Goal: Transaction & Acquisition: Purchase product/service

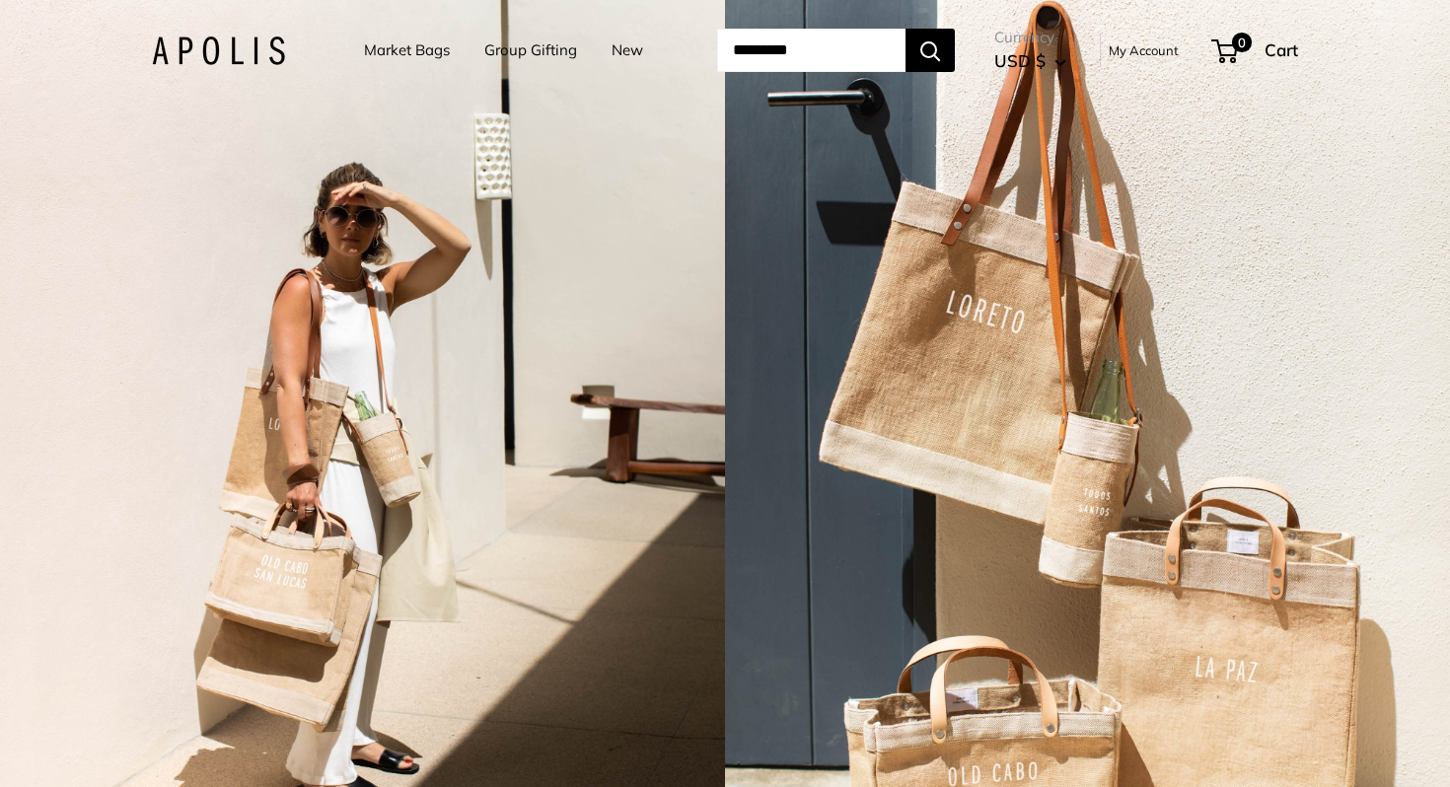
click at [401, 45] on link "Market Bags" at bounding box center [407, 50] width 86 height 28
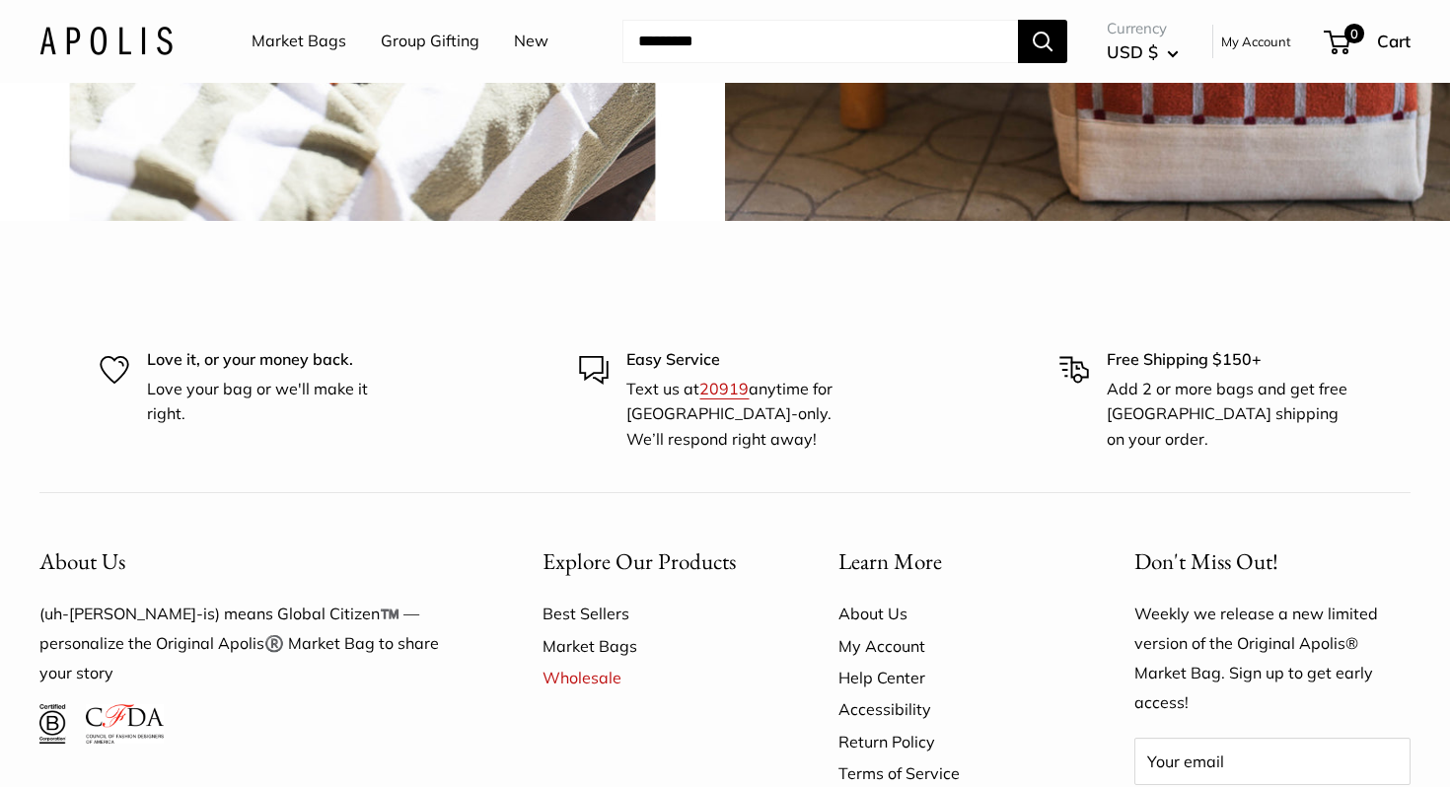
scroll to position [4791, 0]
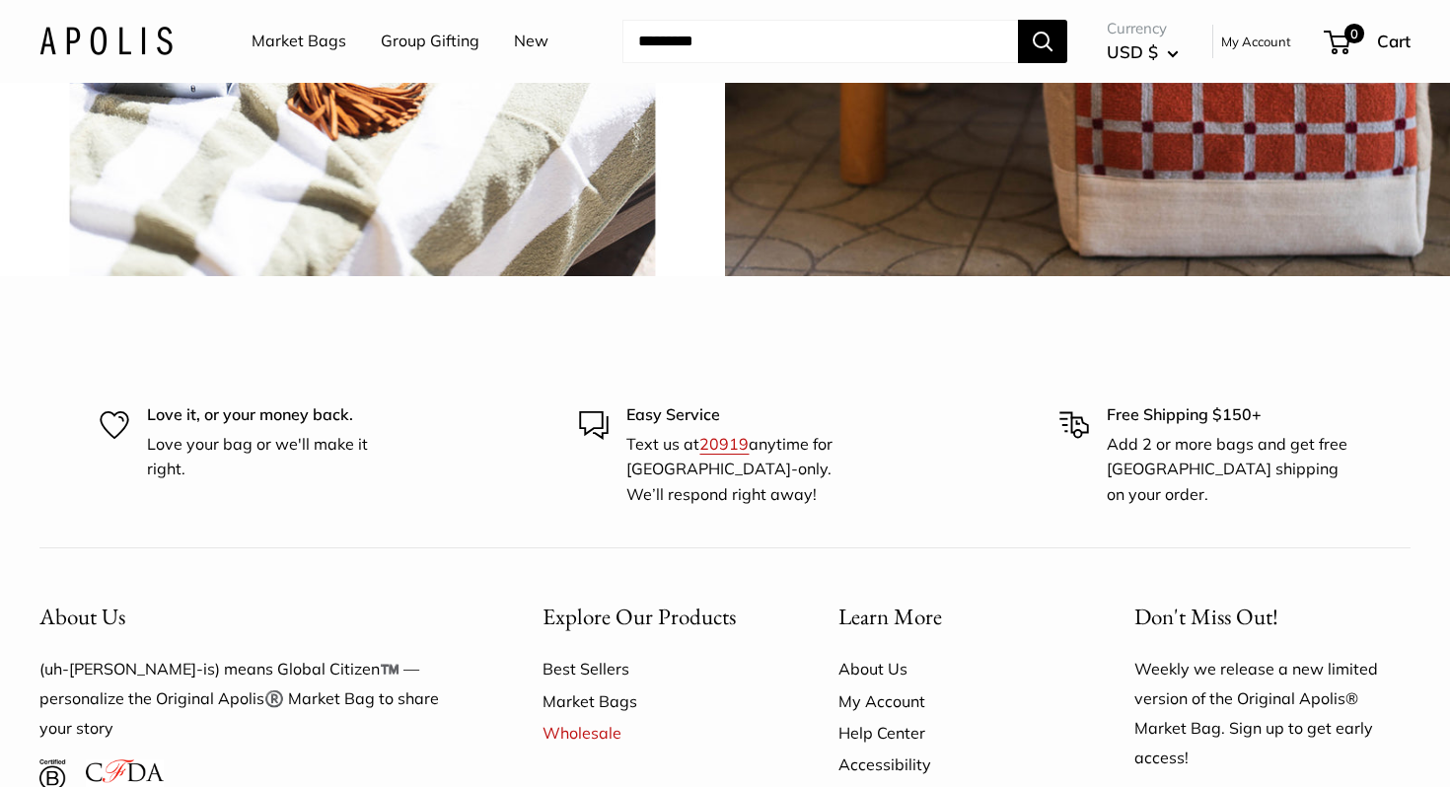
click at [317, 39] on link "Market Bags" at bounding box center [299, 42] width 95 height 30
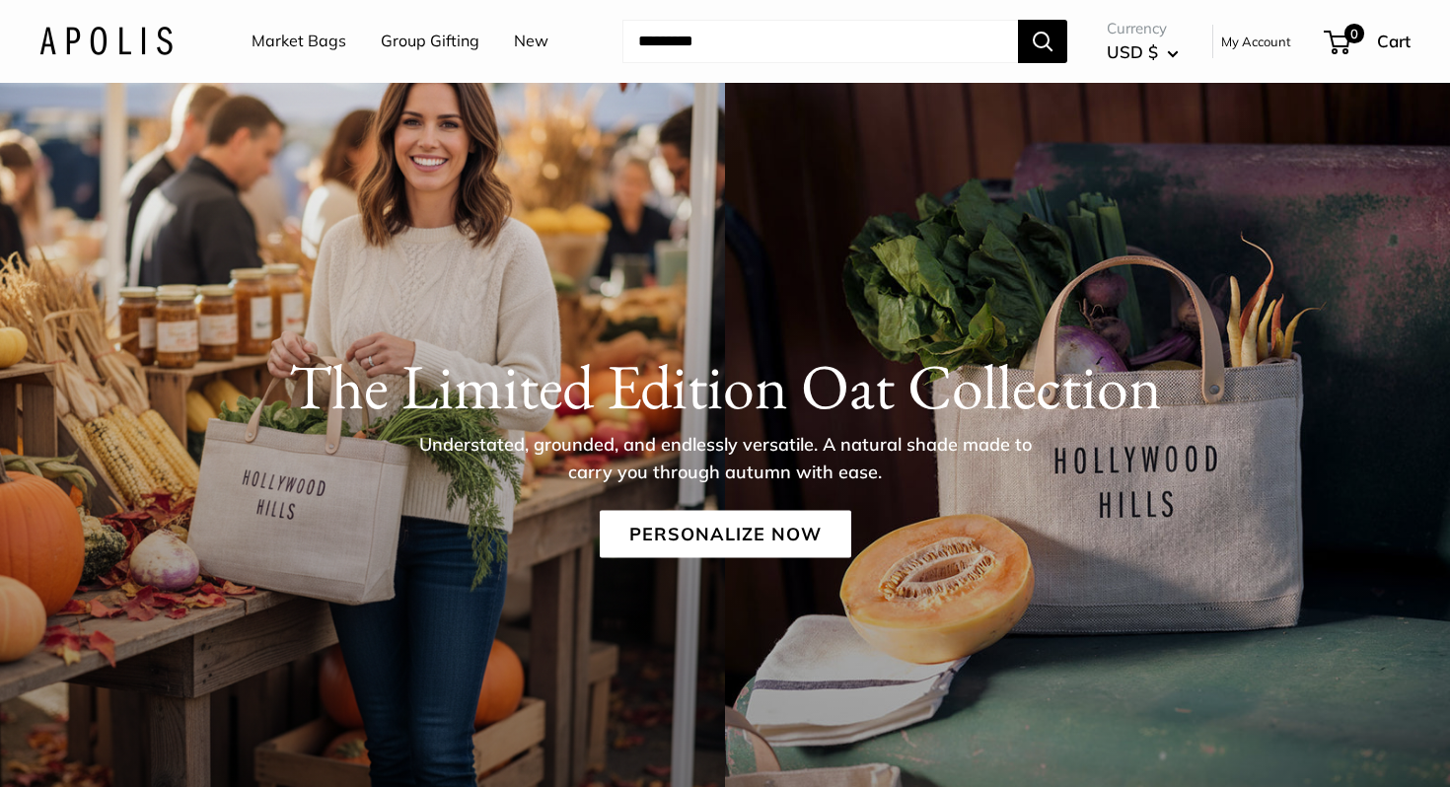
scroll to position [47, 0]
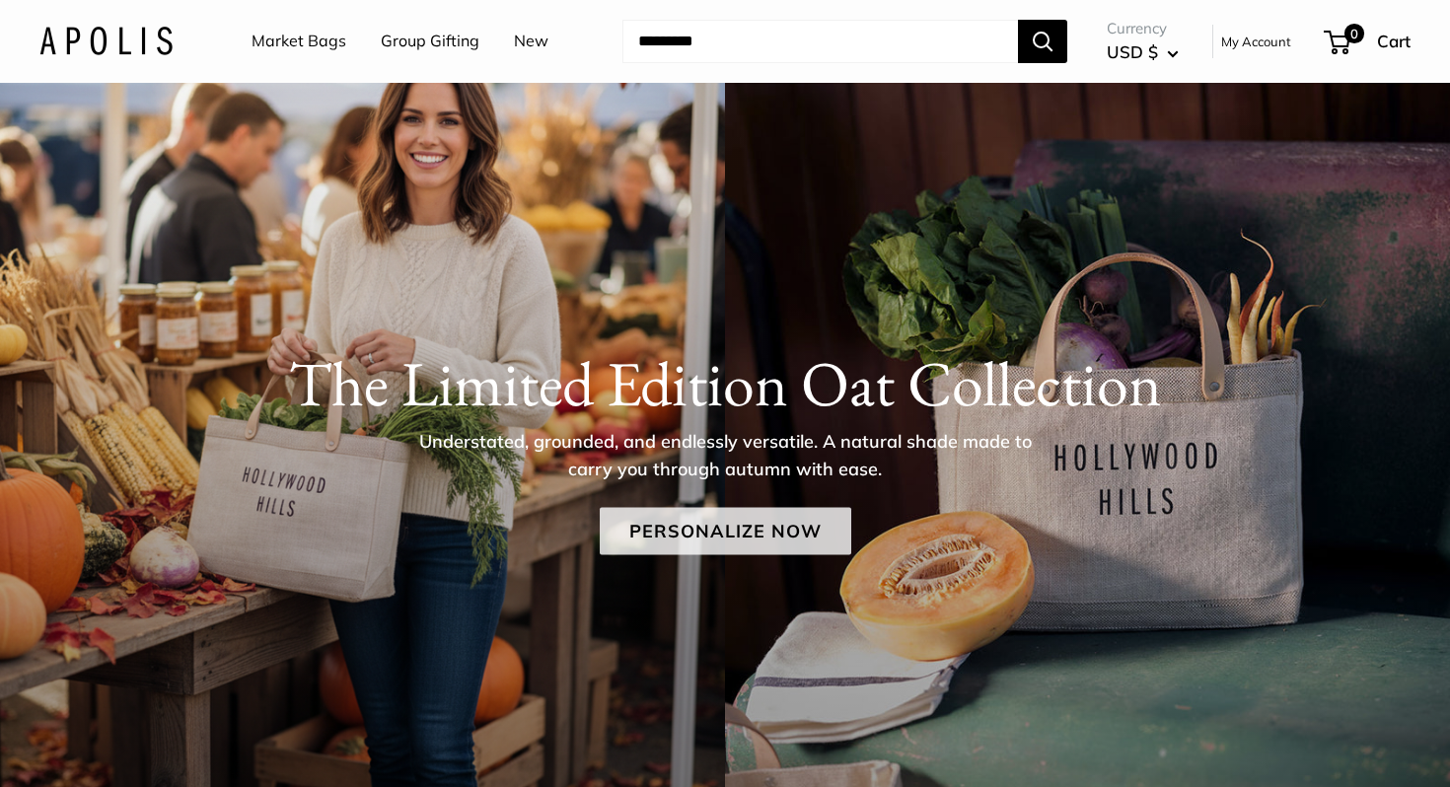
click at [732, 524] on link "Personalize Now" at bounding box center [726, 531] width 252 height 47
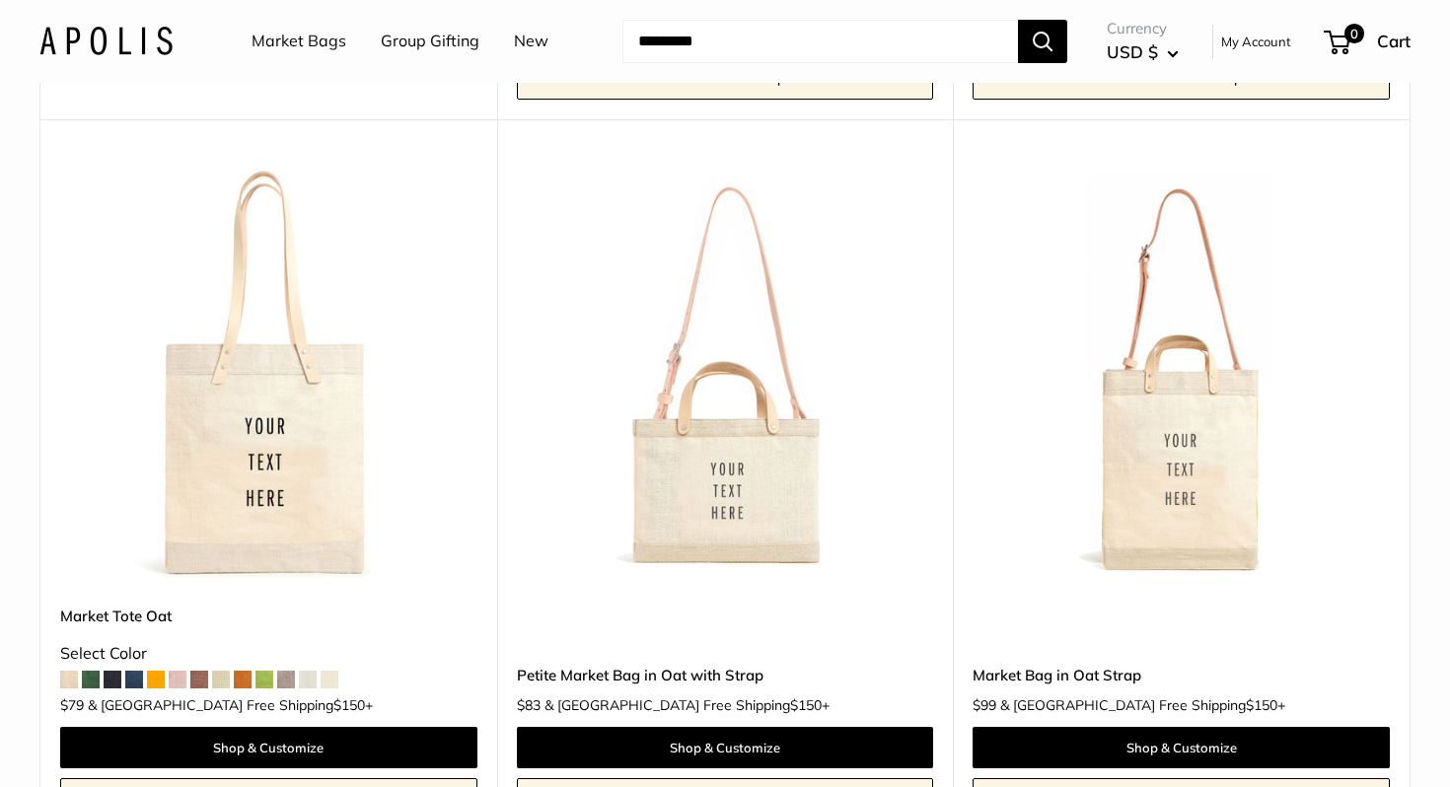
scroll to position [902, 0]
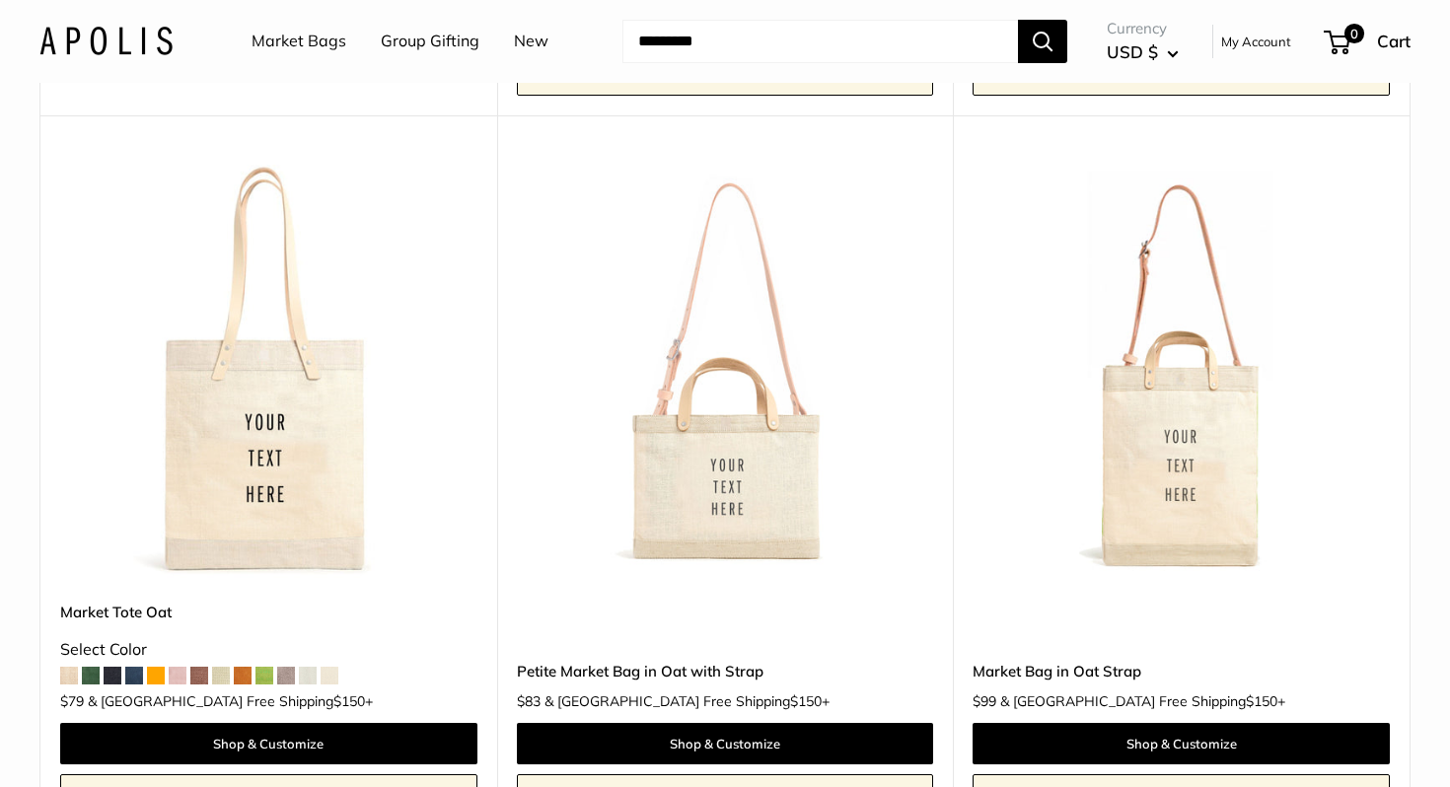
click at [0, 0] on img at bounding box center [0, 0] width 0 height 0
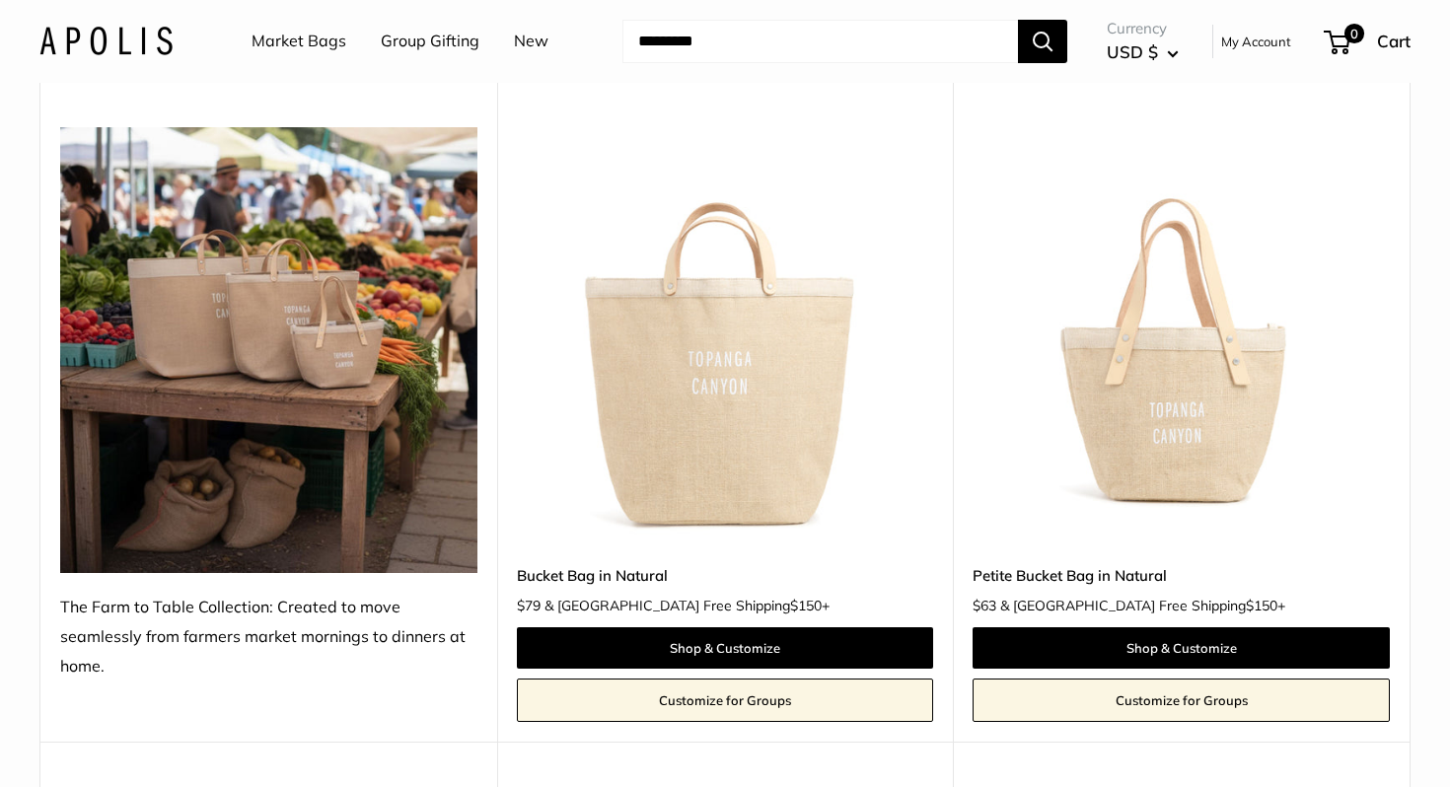
scroll to position [1672, 0]
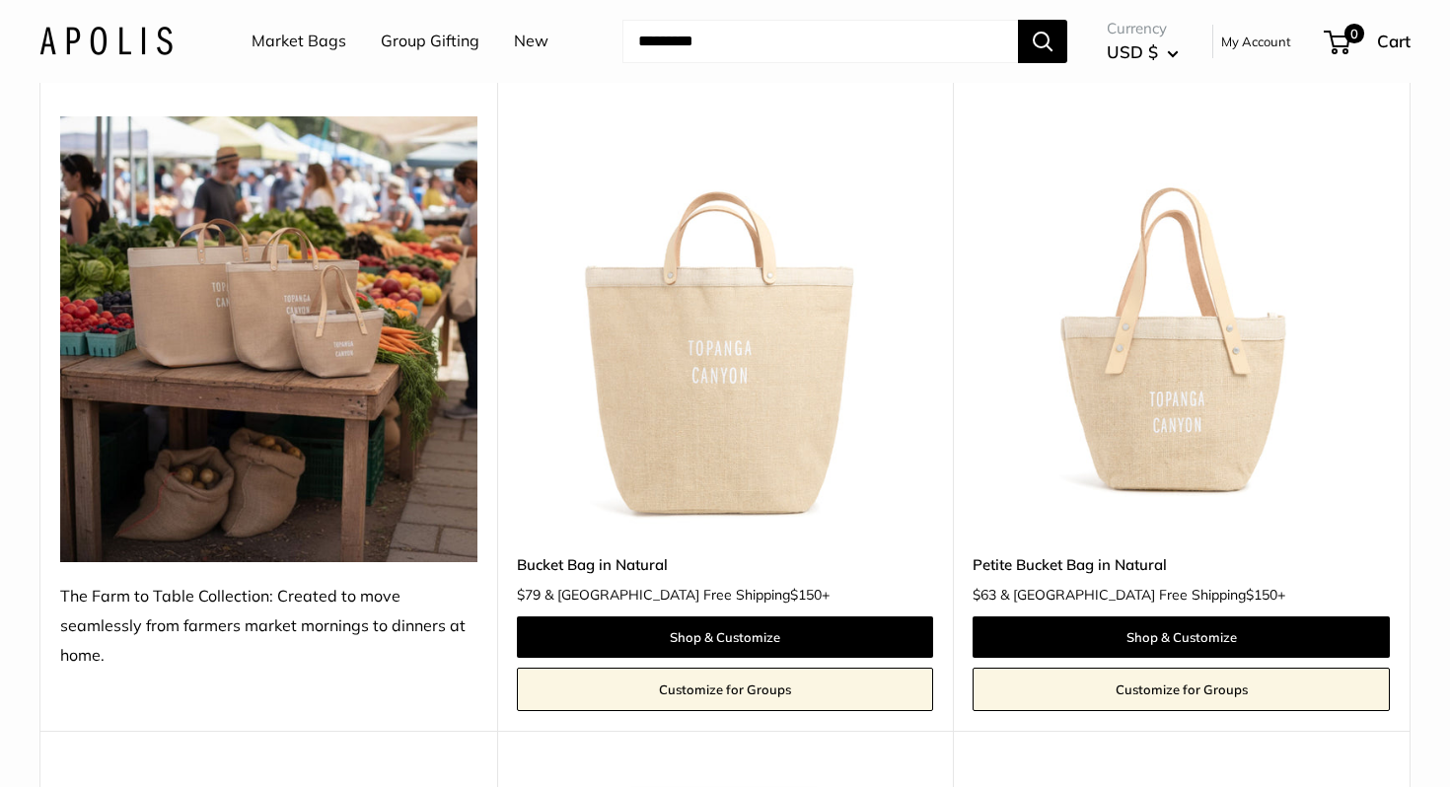
click at [0, 0] on img at bounding box center [0, 0] width 0 height 0
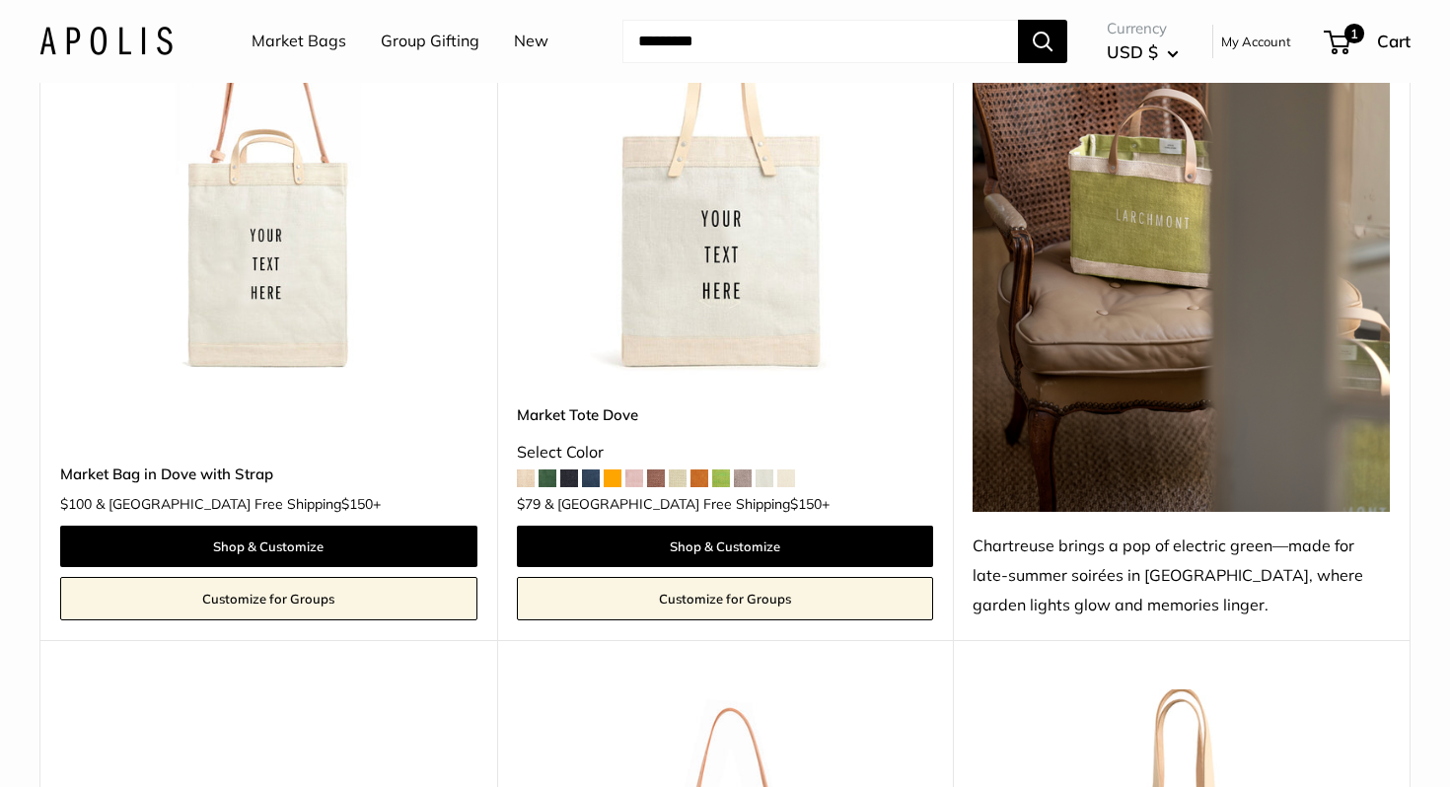
scroll to position [6855, 0]
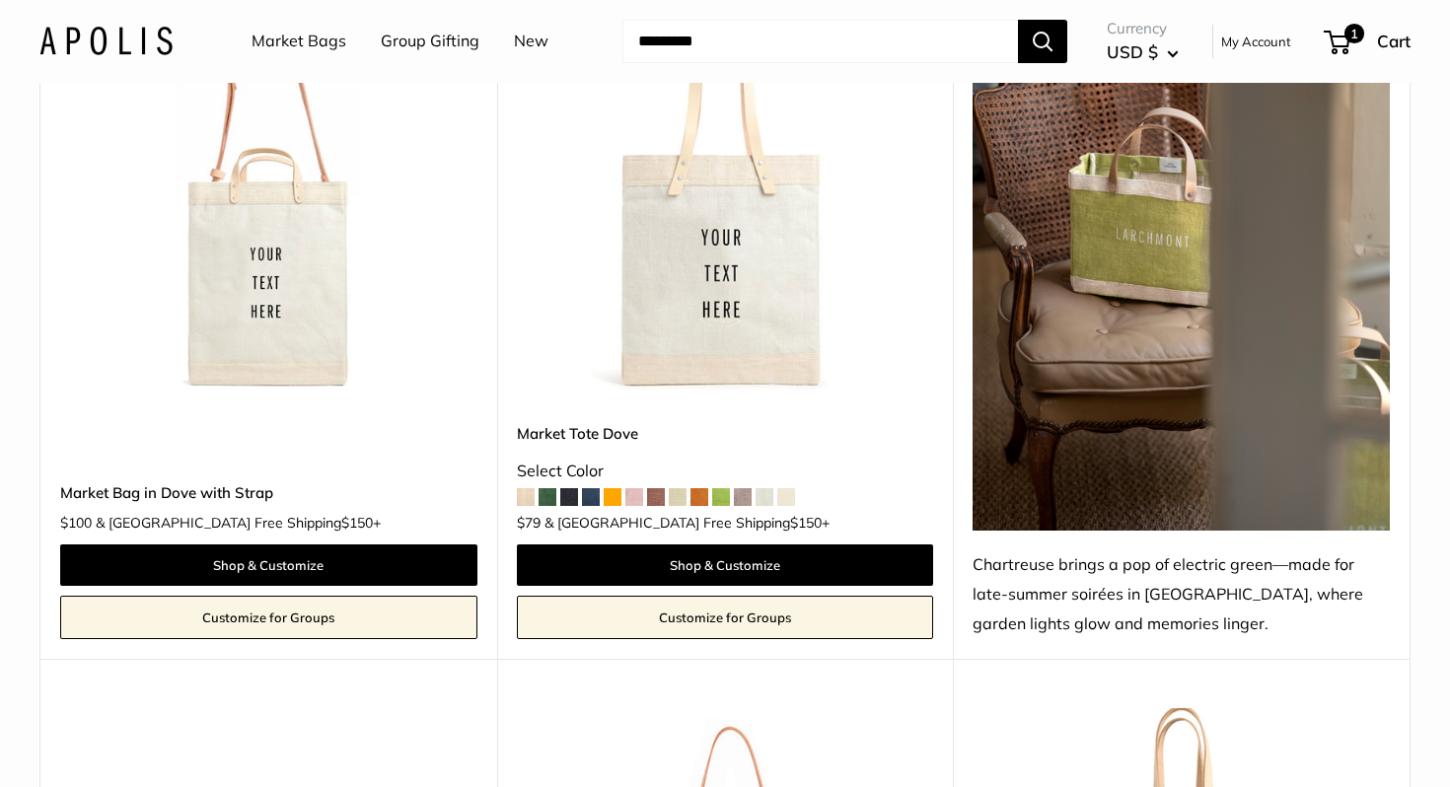
click at [1145, 223] on img at bounding box center [1181, 254] width 417 height 551
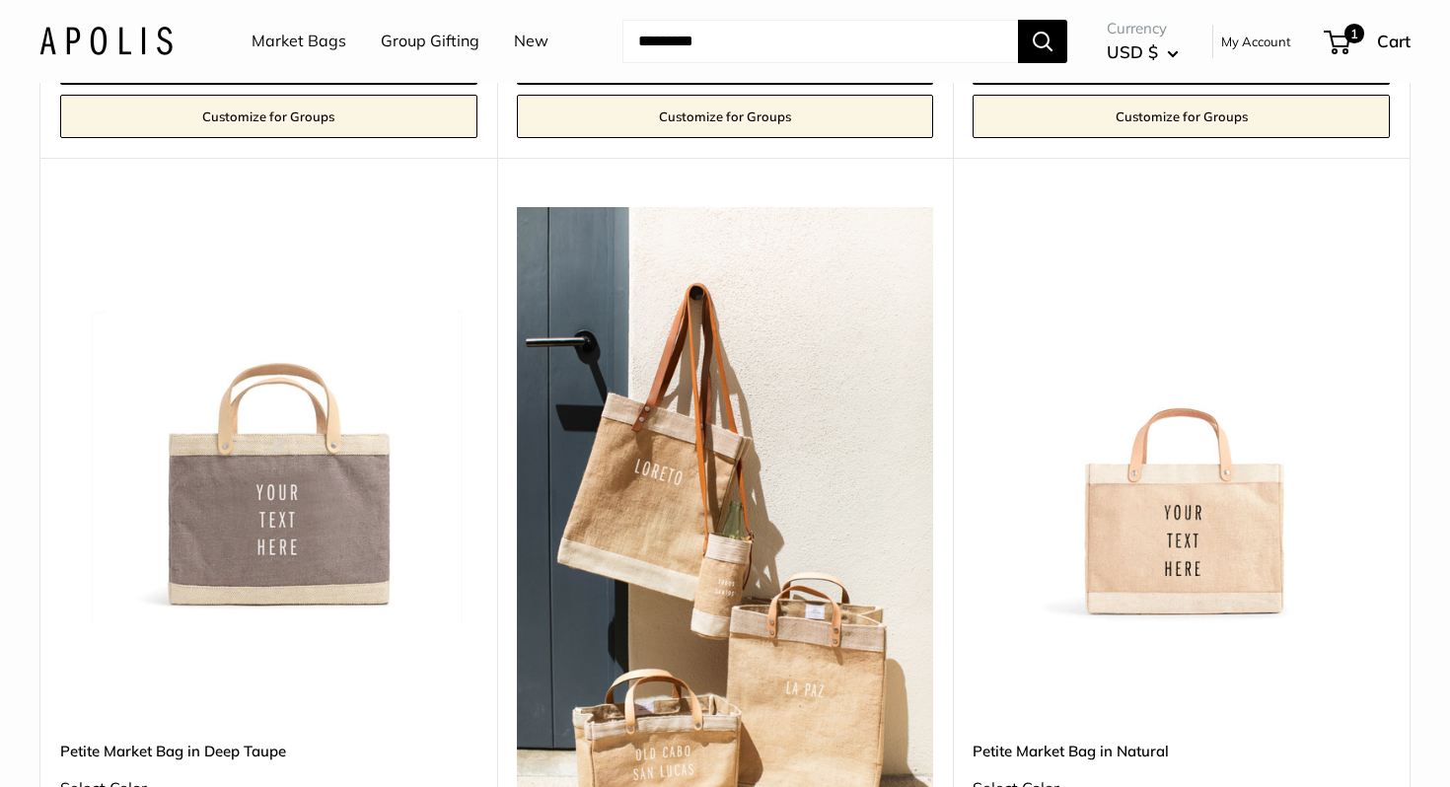
scroll to position [4430, 0]
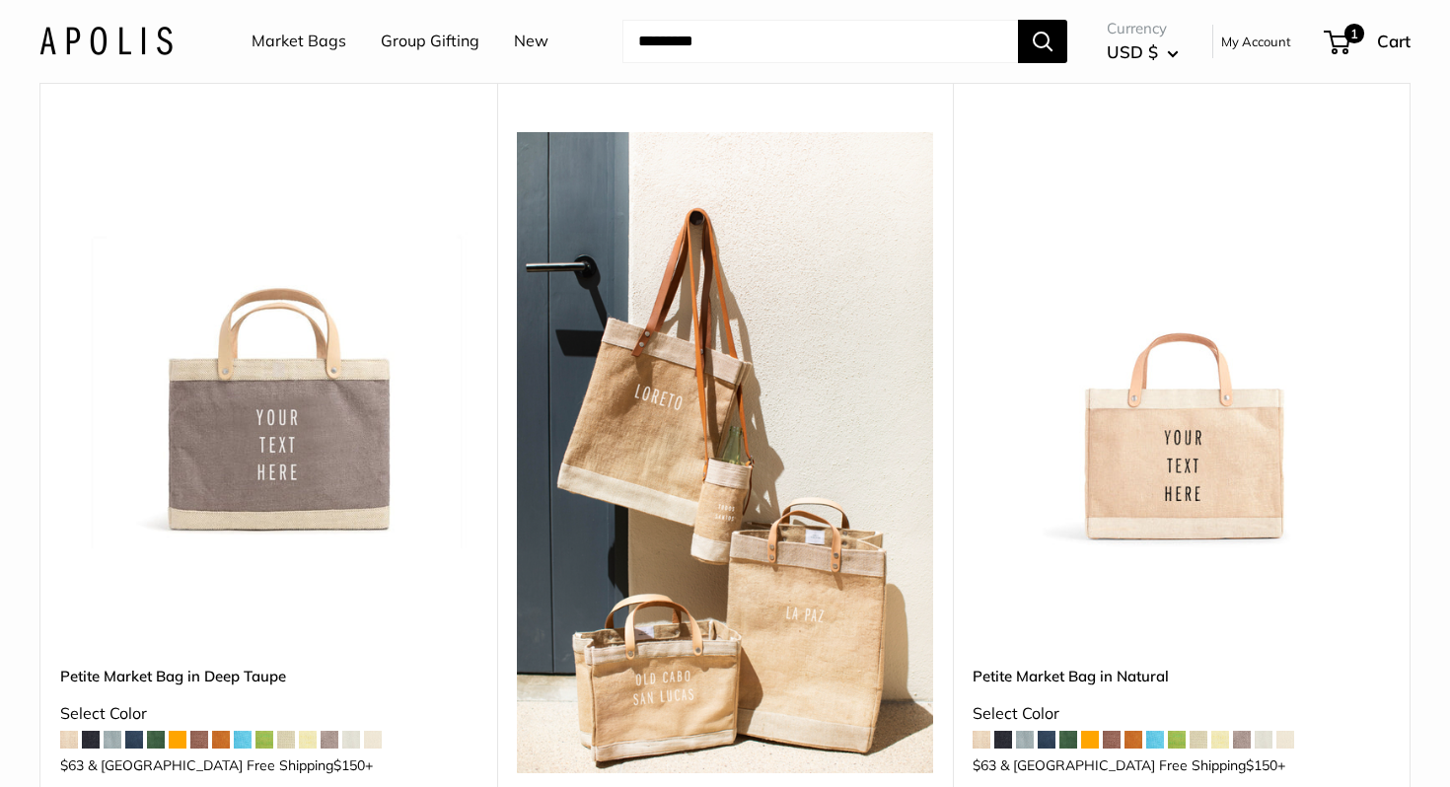
click at [0, 0] on img at bounding box center [0, 0] width 0 height 0
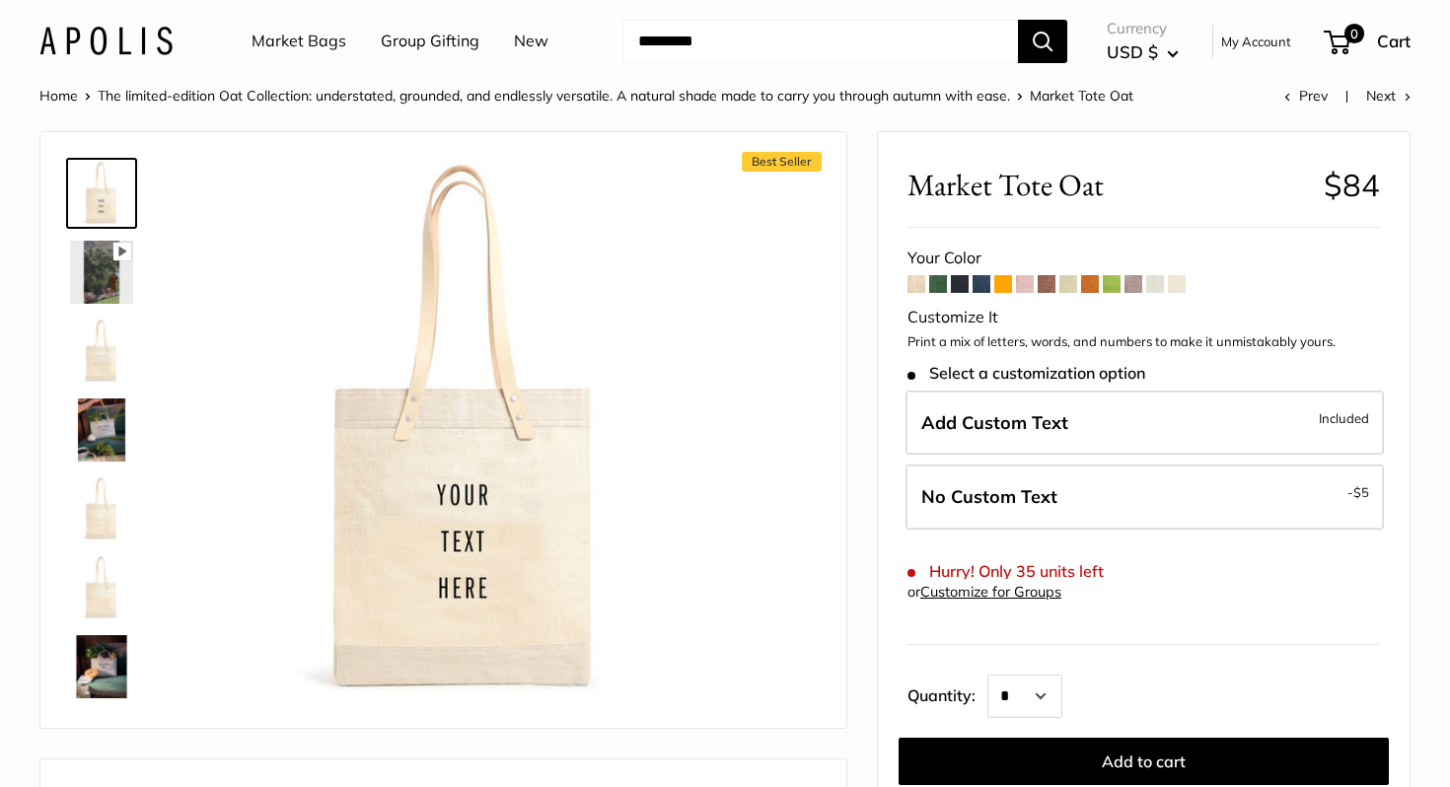
click at [86, 254] on img at bounding box center [101, 272] width 63 height 63
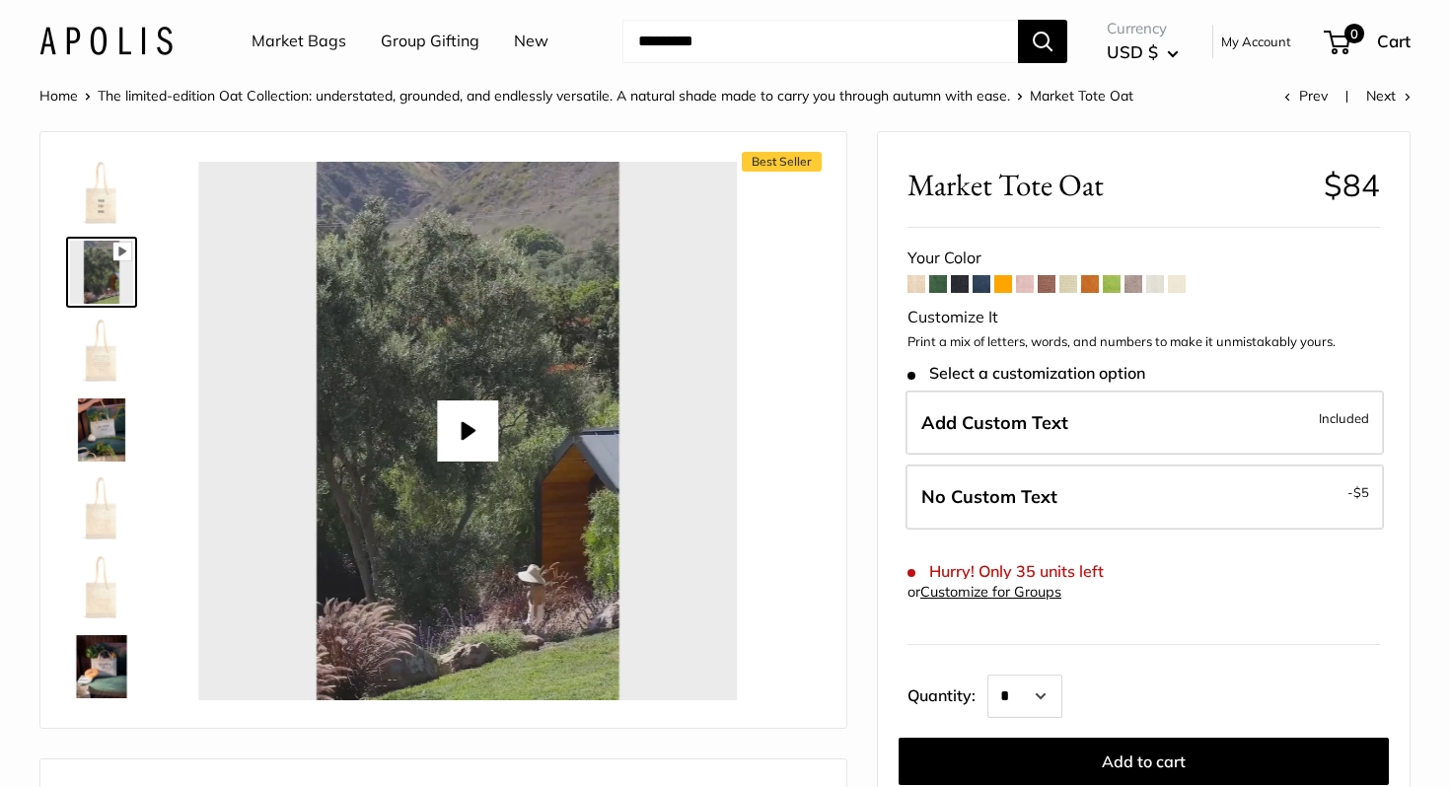
click at [457, 415] on button "Play" at bounding box center [467, 430] width 61 height 61
click at [93, 519] on img at bounding box center [101, 508] width 63 height 63
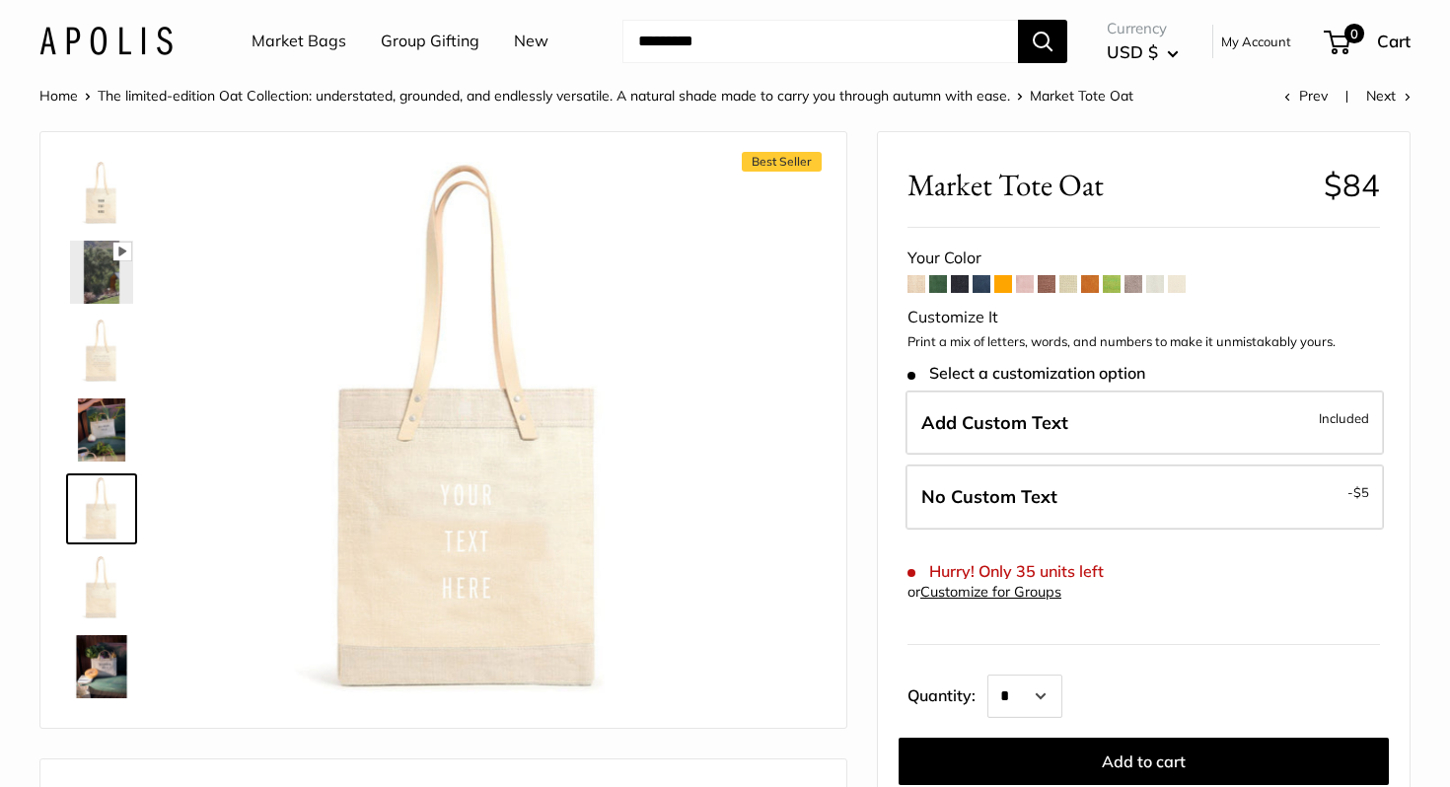
click at [93, 610] on img at bounding box center [101, 587] width 63 height 63
click at [91, 673] on img at bounding box center [101, 666] width 63 height 63
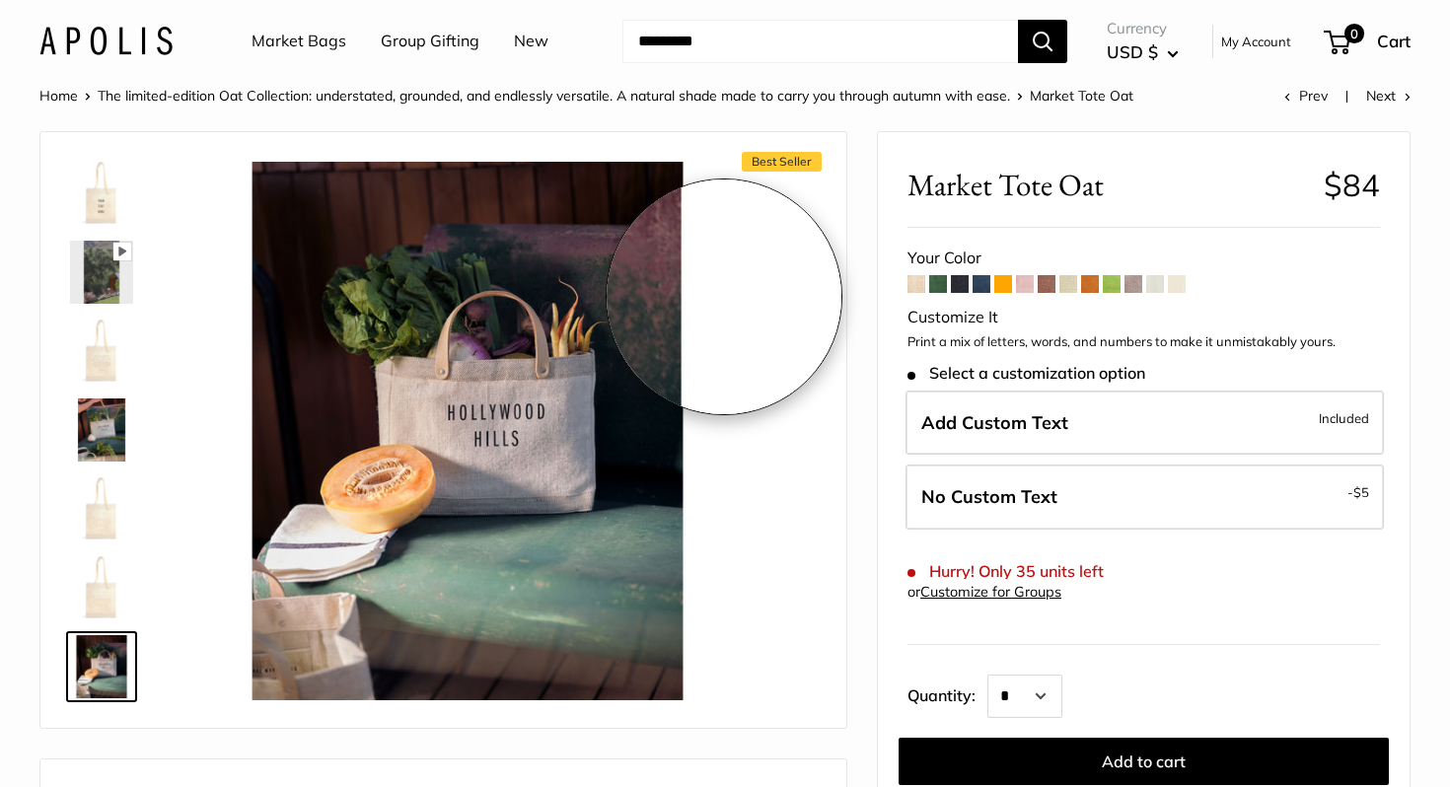
type input "***"
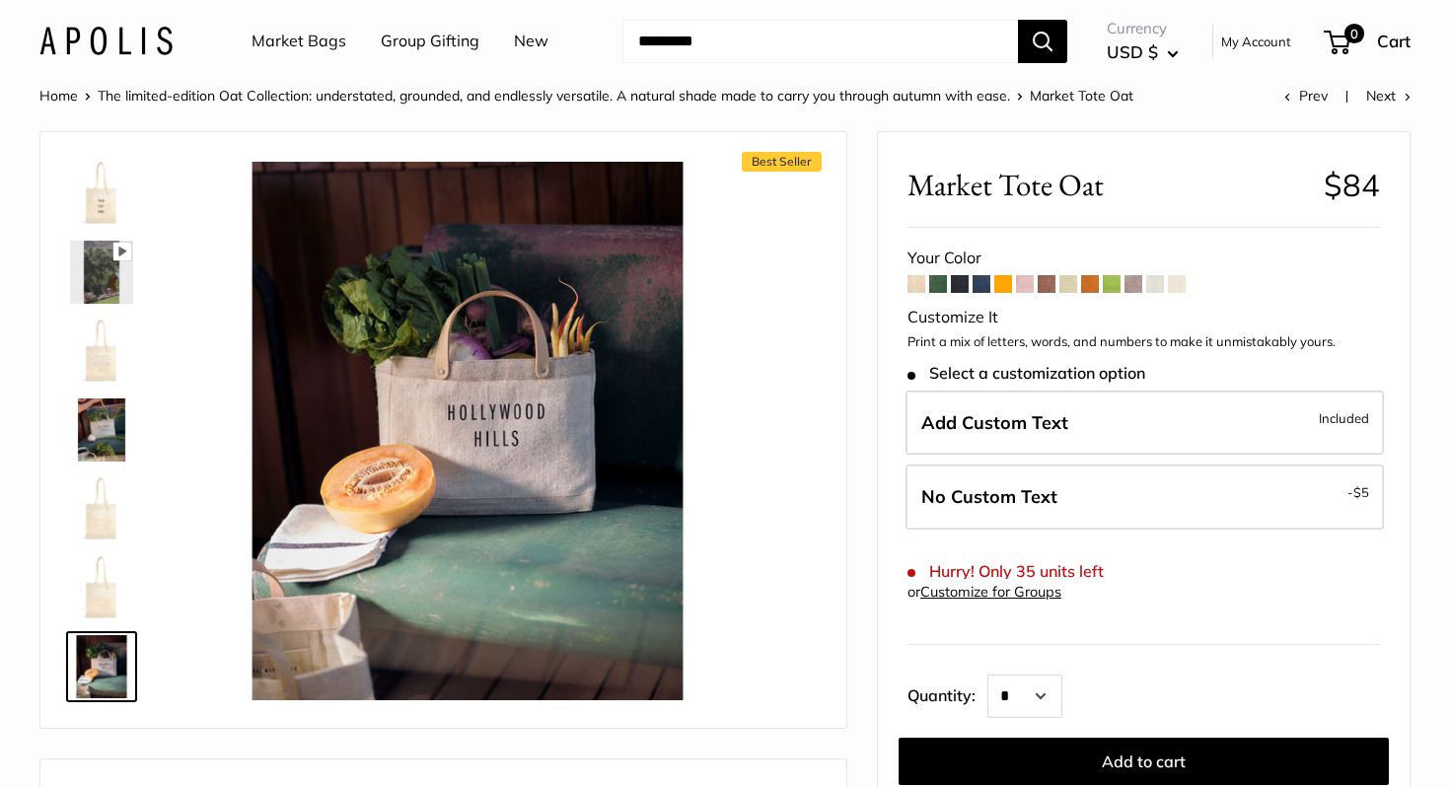
click at [911, 278] on span at bounding box center [916, 284] width 18 height 18
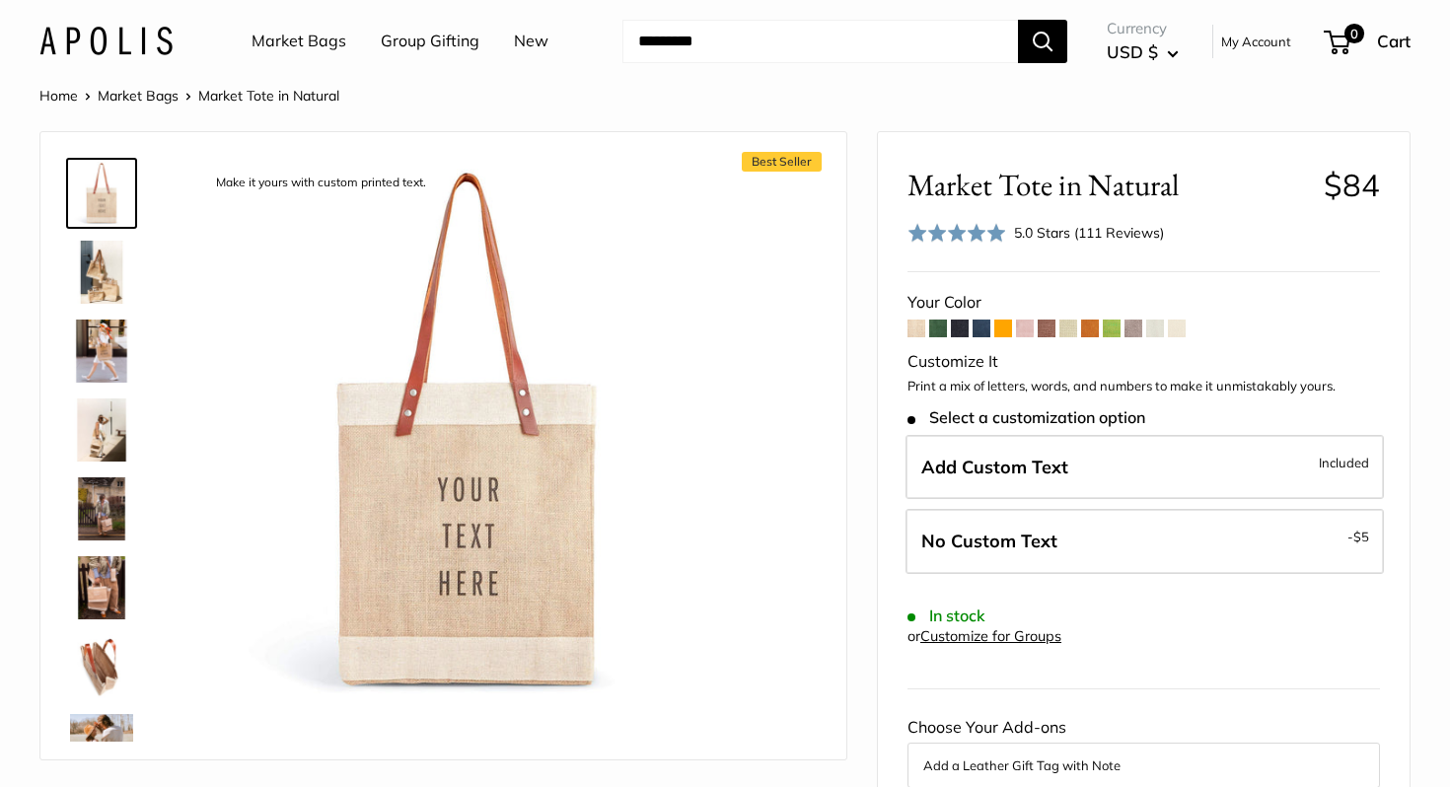
click at [1148, 328] on span at bounding box center [1155, 329] width 18 height 18
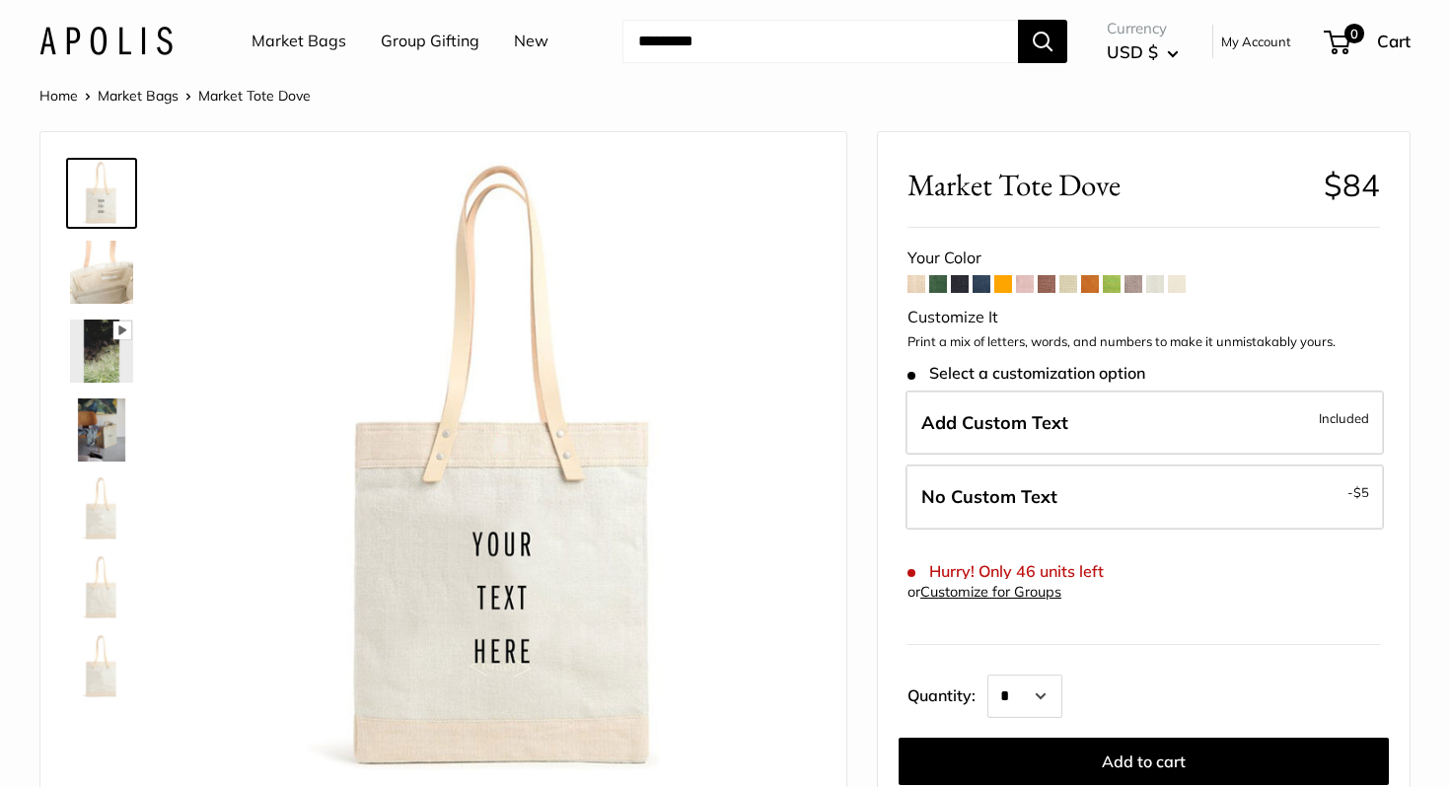
click at [74, 250] on img at bounding box center [101, 272] width 63 height 63
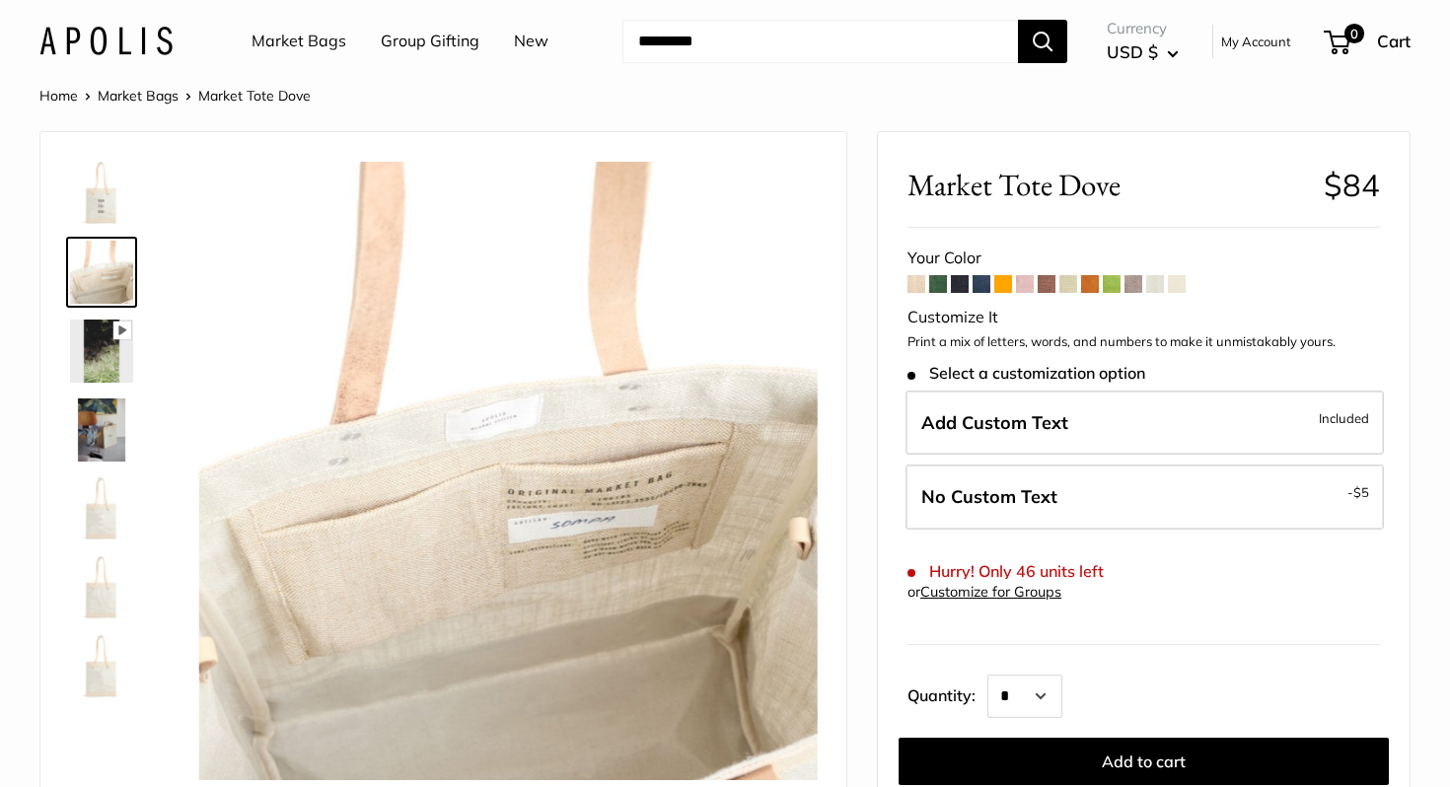
click at [102, 422] on img at bounding box center [101, 430] width 63 height 63
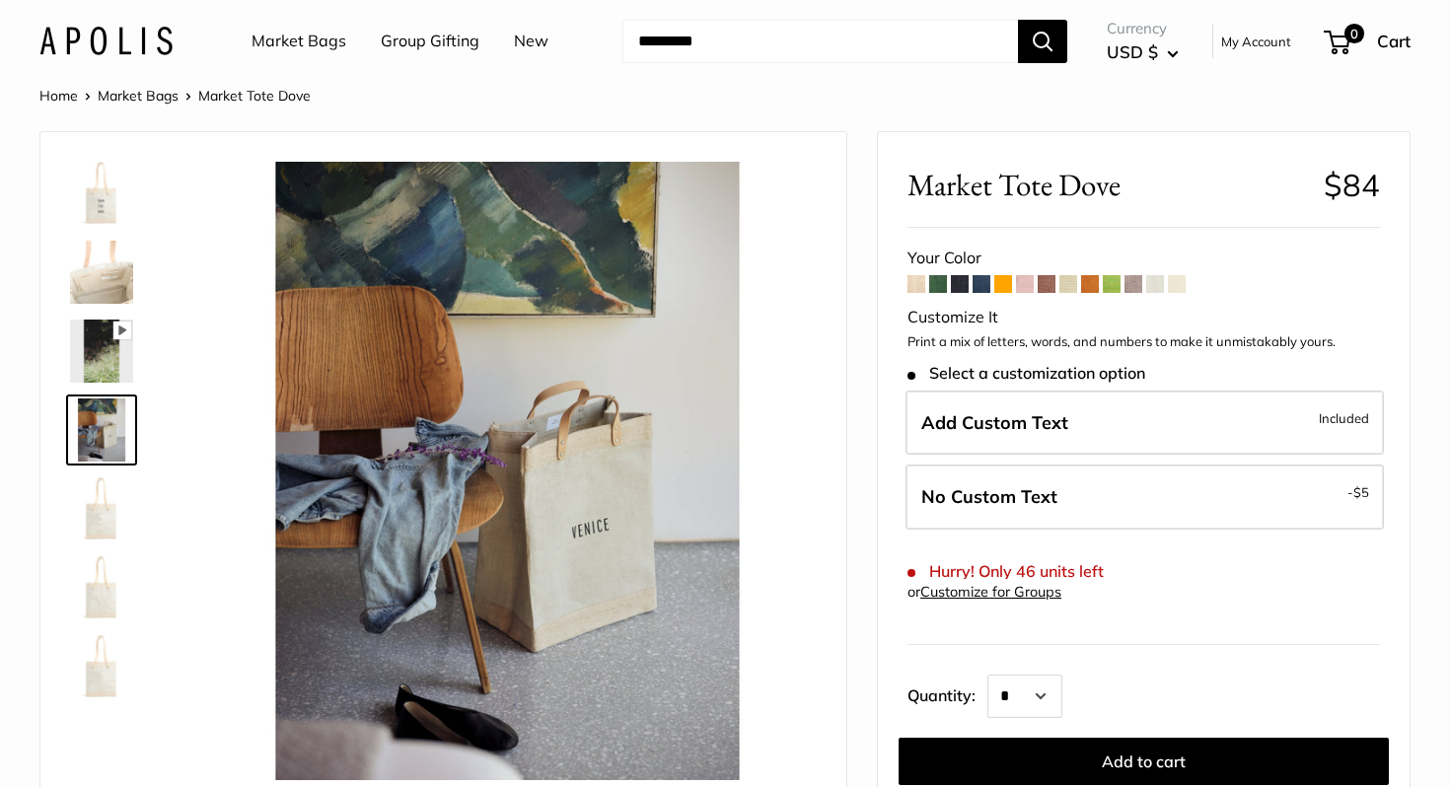
click at [88, 505] on img at bounding box center [101, 508] width 63 height 63
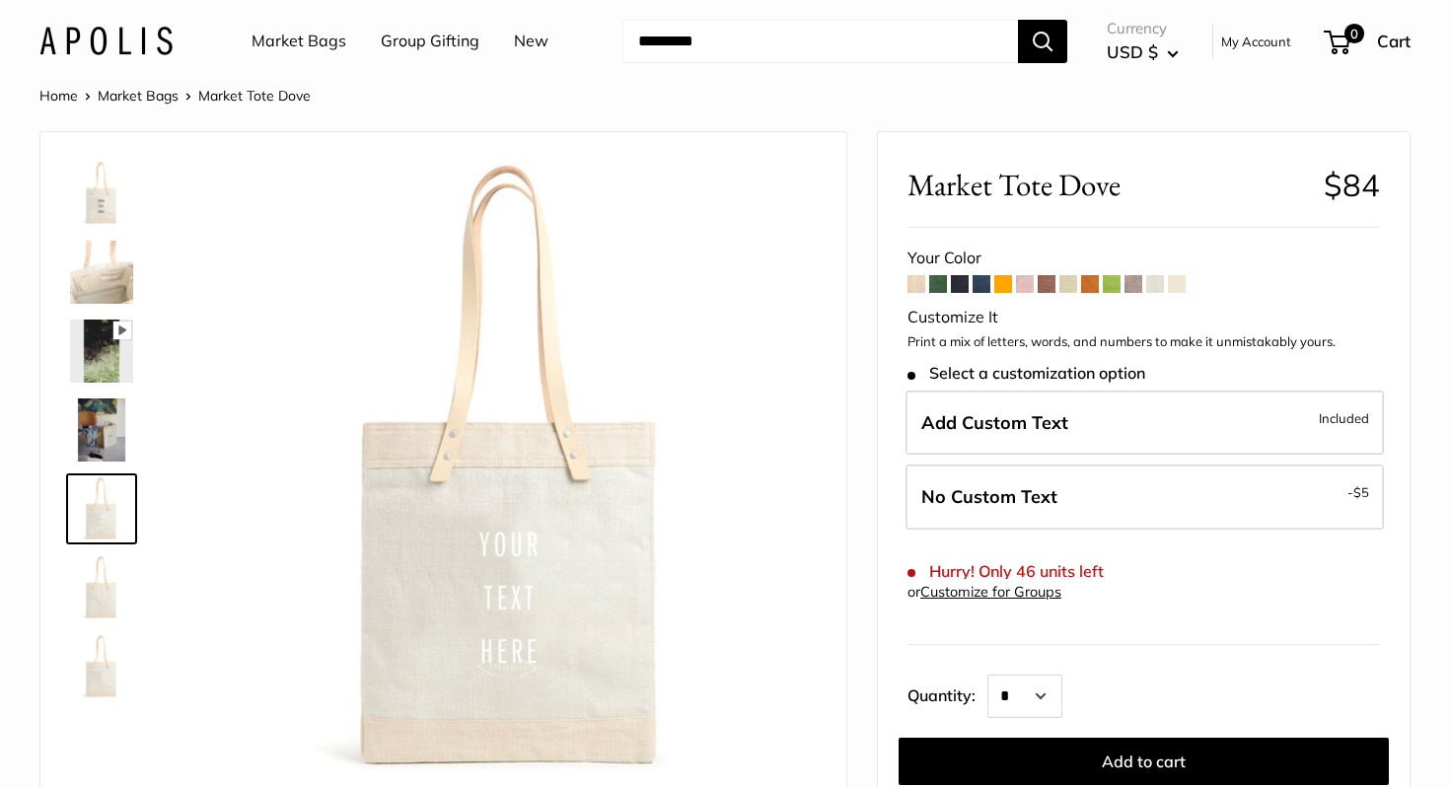
click at [98, 606] on img at bounding box center [101, 587] width 63 height 63
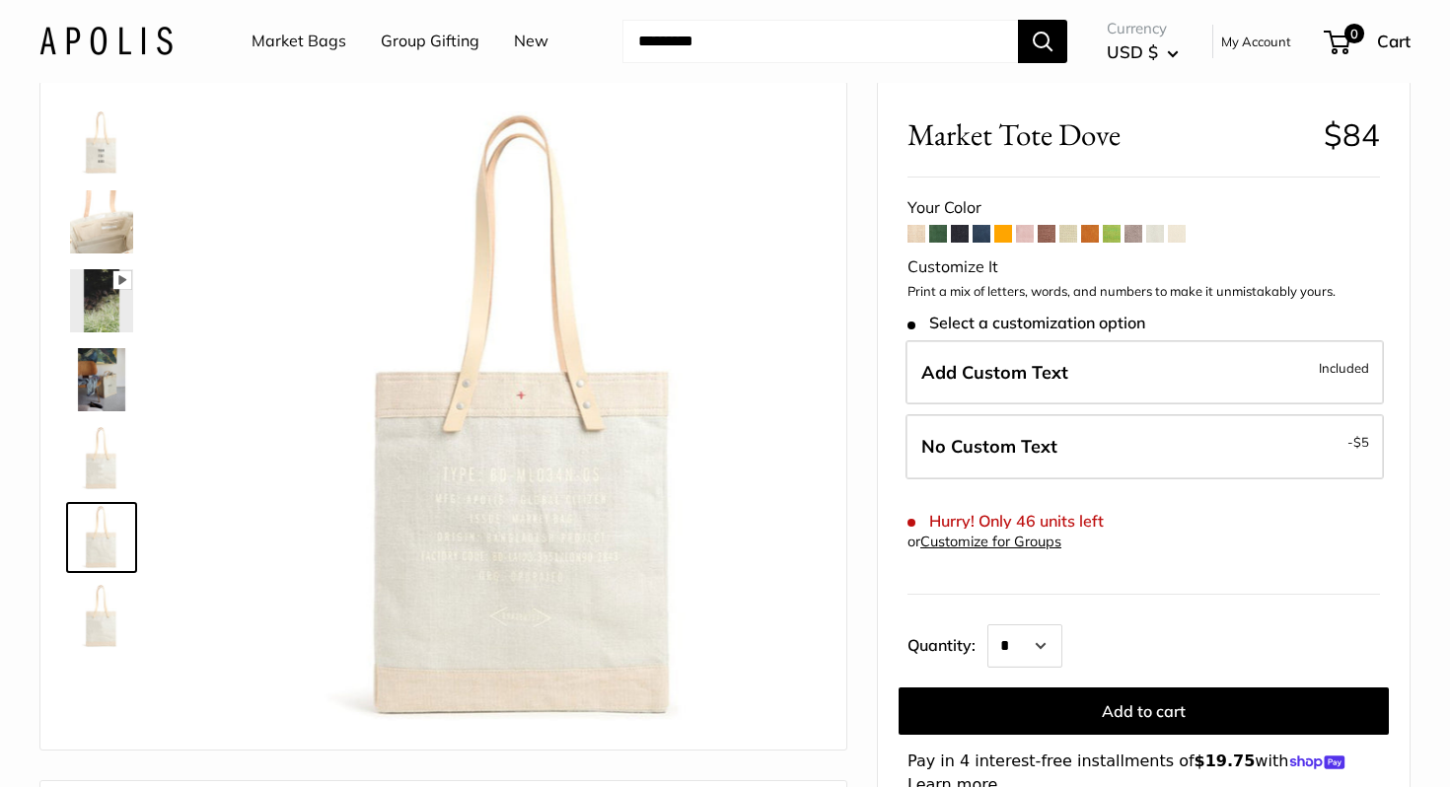
scroll to position [51, 0]
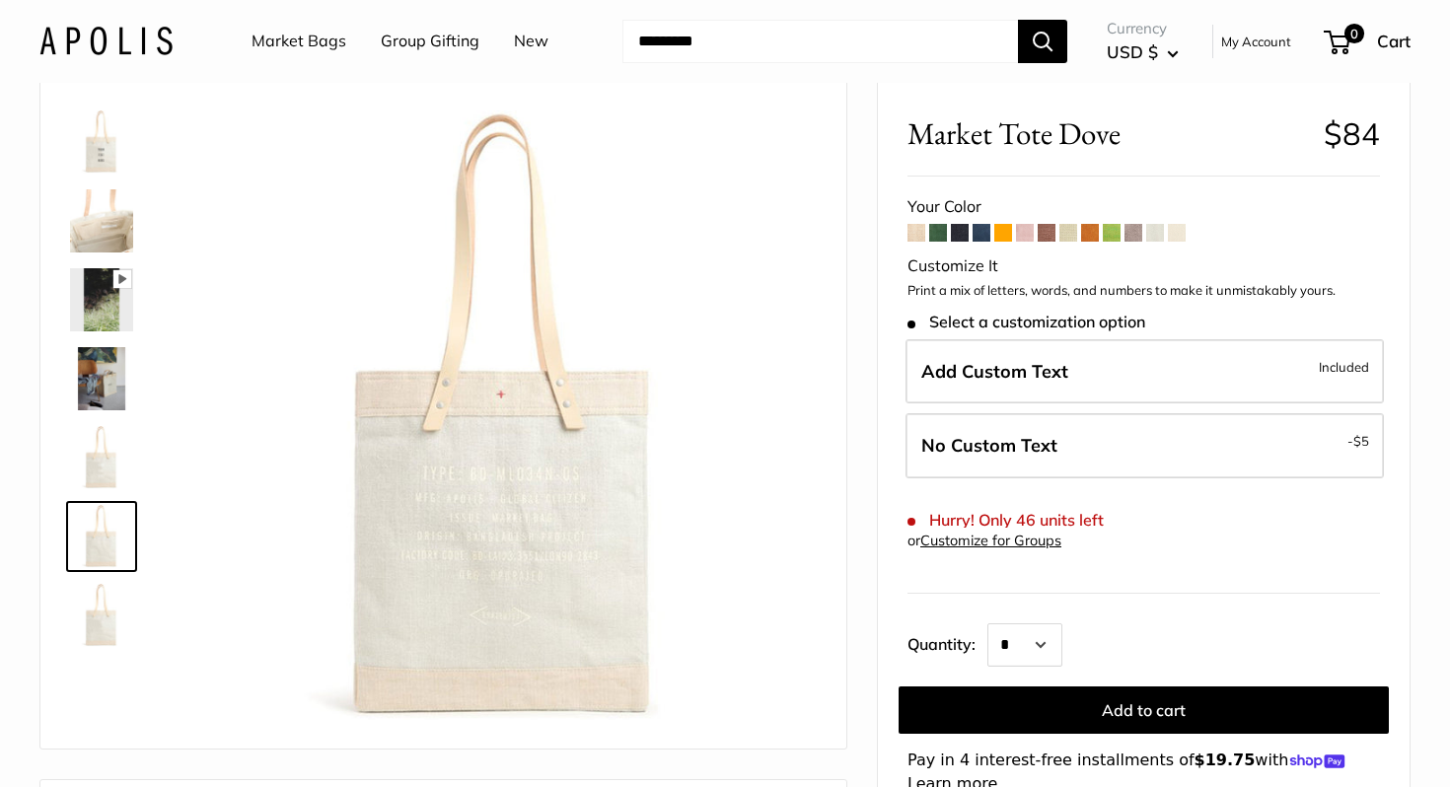
click at [102, 630] on img at bounding box center [101, 615] width 63 height 63
click at [112, 527] on img at bounding box center [101, 536] width 63 height 63
click at [90, 136] on img at bounding box center [101, 141] width 63 height 63
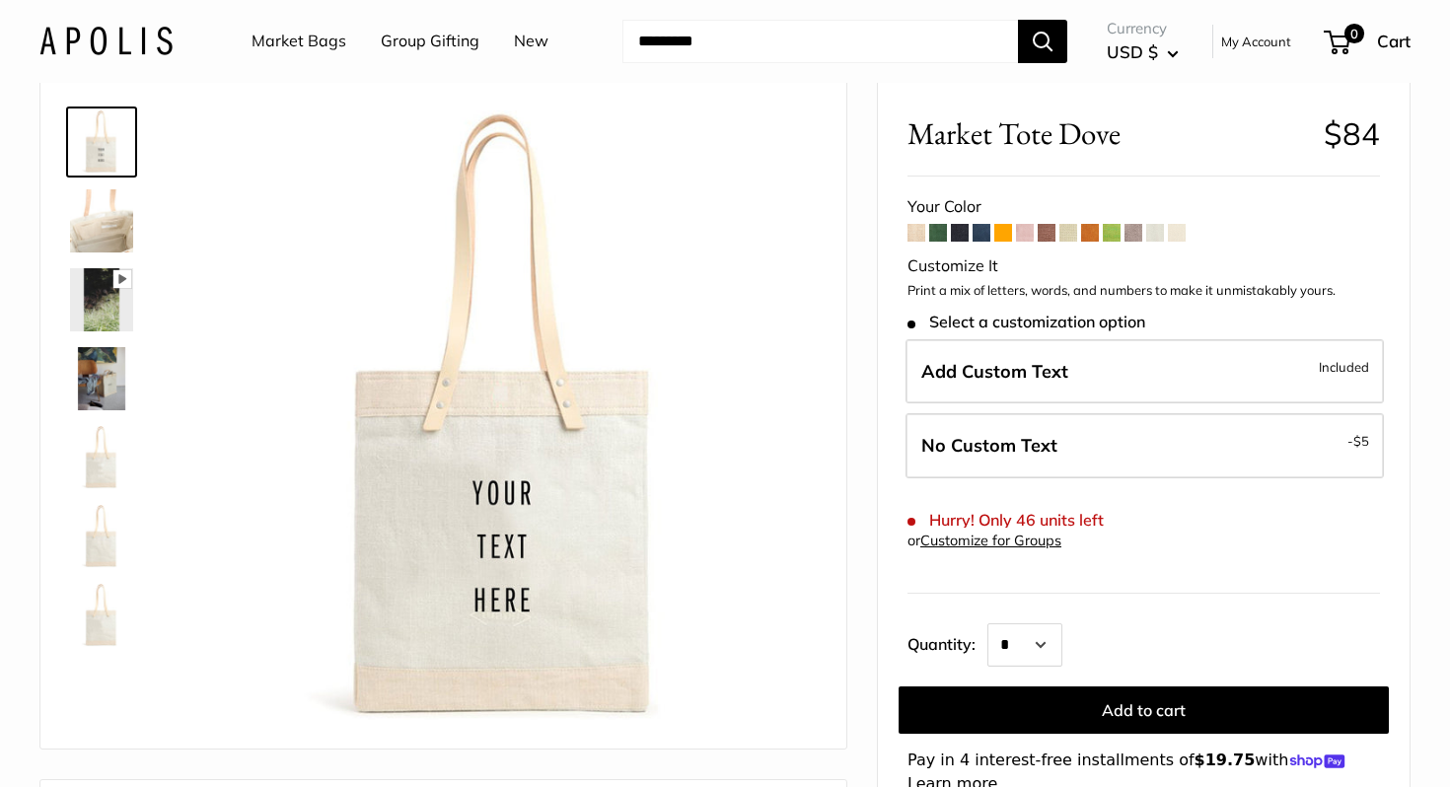
click at [107, 226] on img at bounding box center [101, 220] width 63 height 63
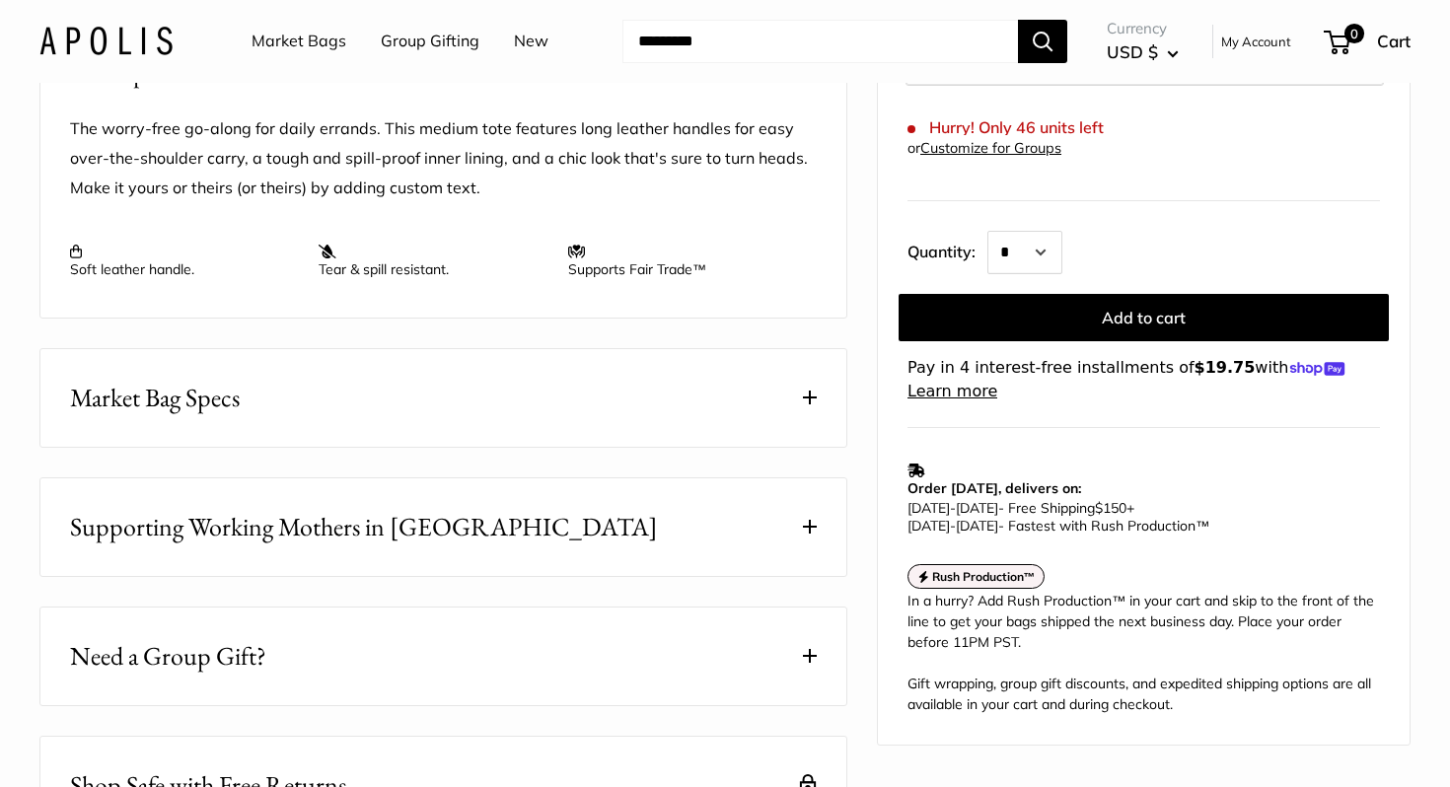
scroll to position [821, 0]
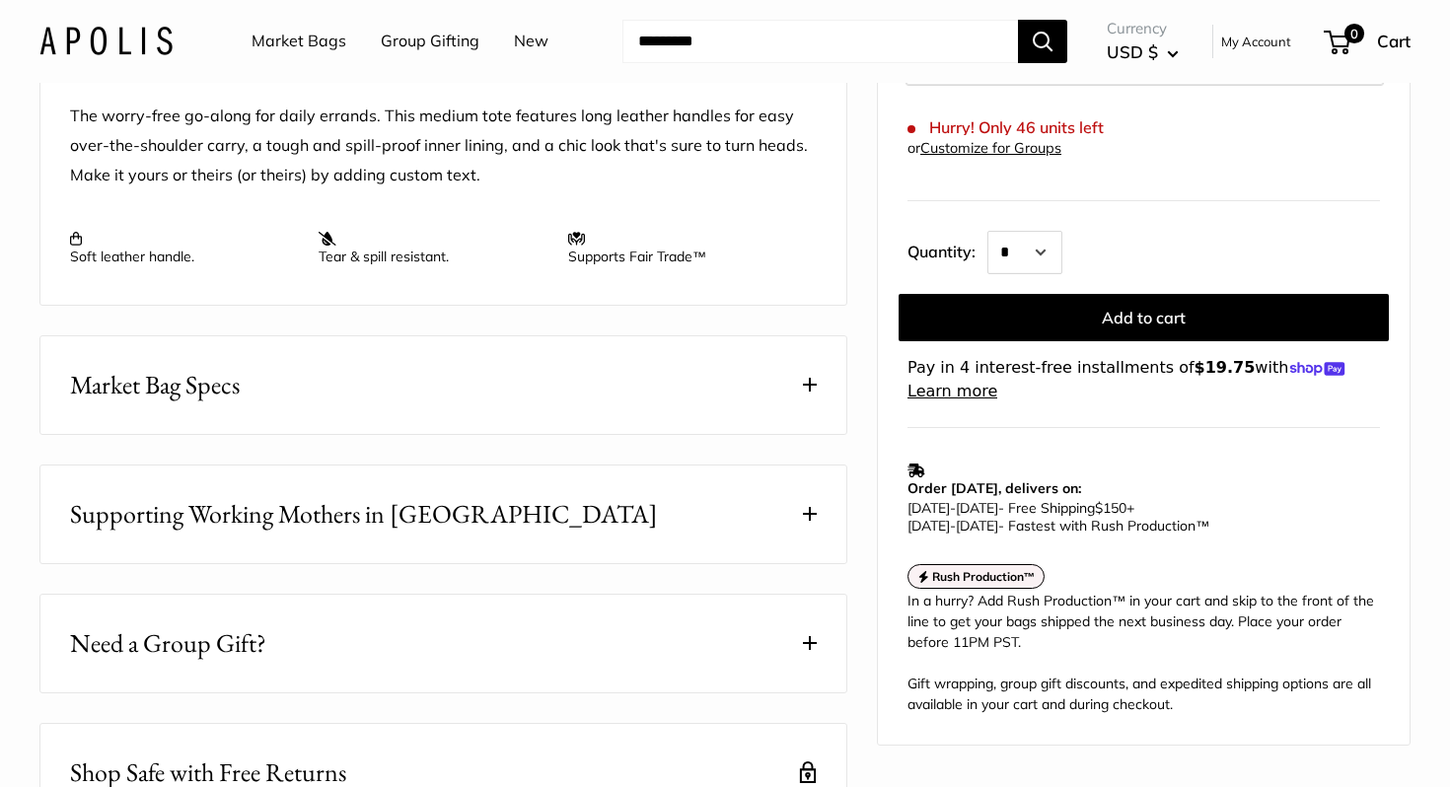
click at [808, 392] on span at bounding box center [810, 385] width 14 height 14
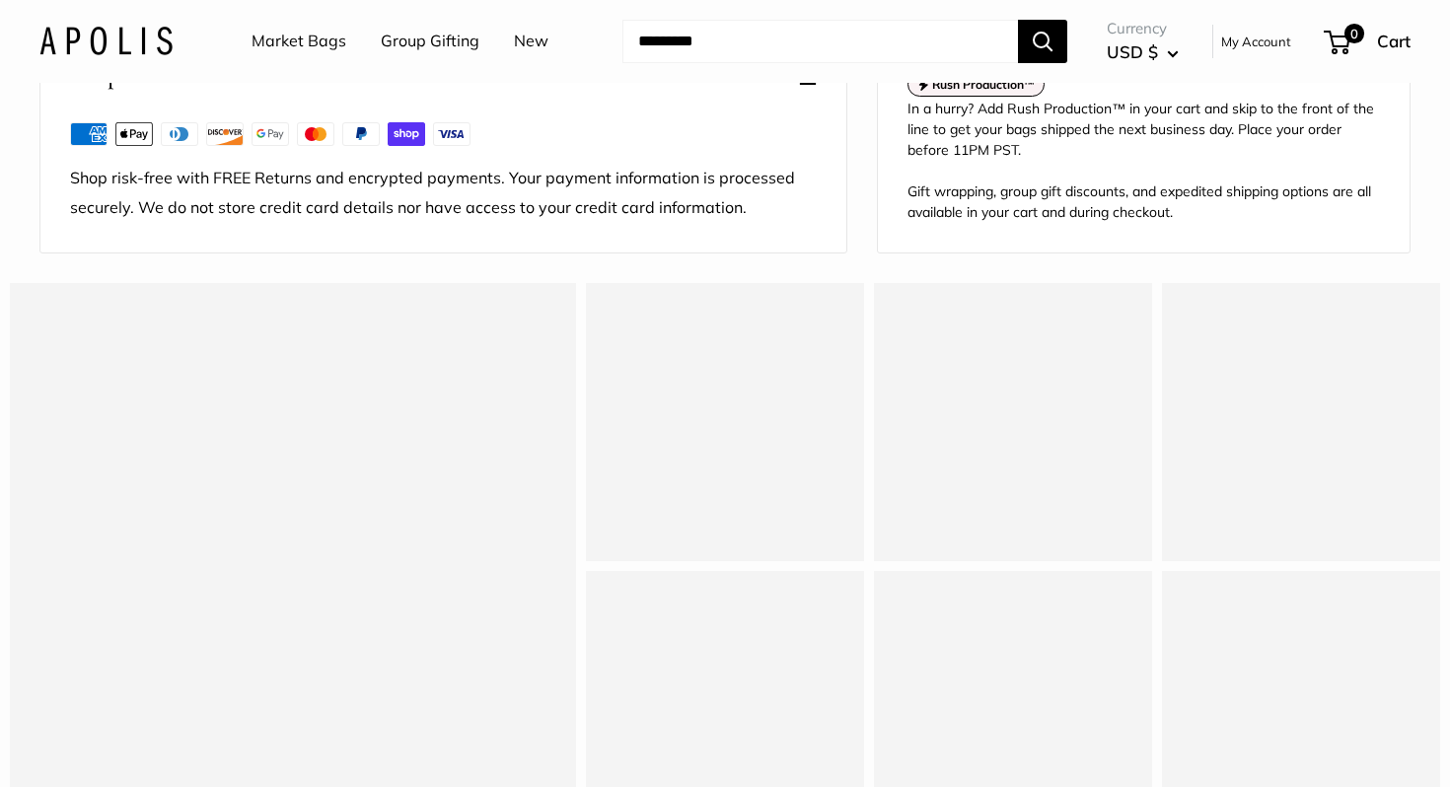
scroll to position [1309, 0]
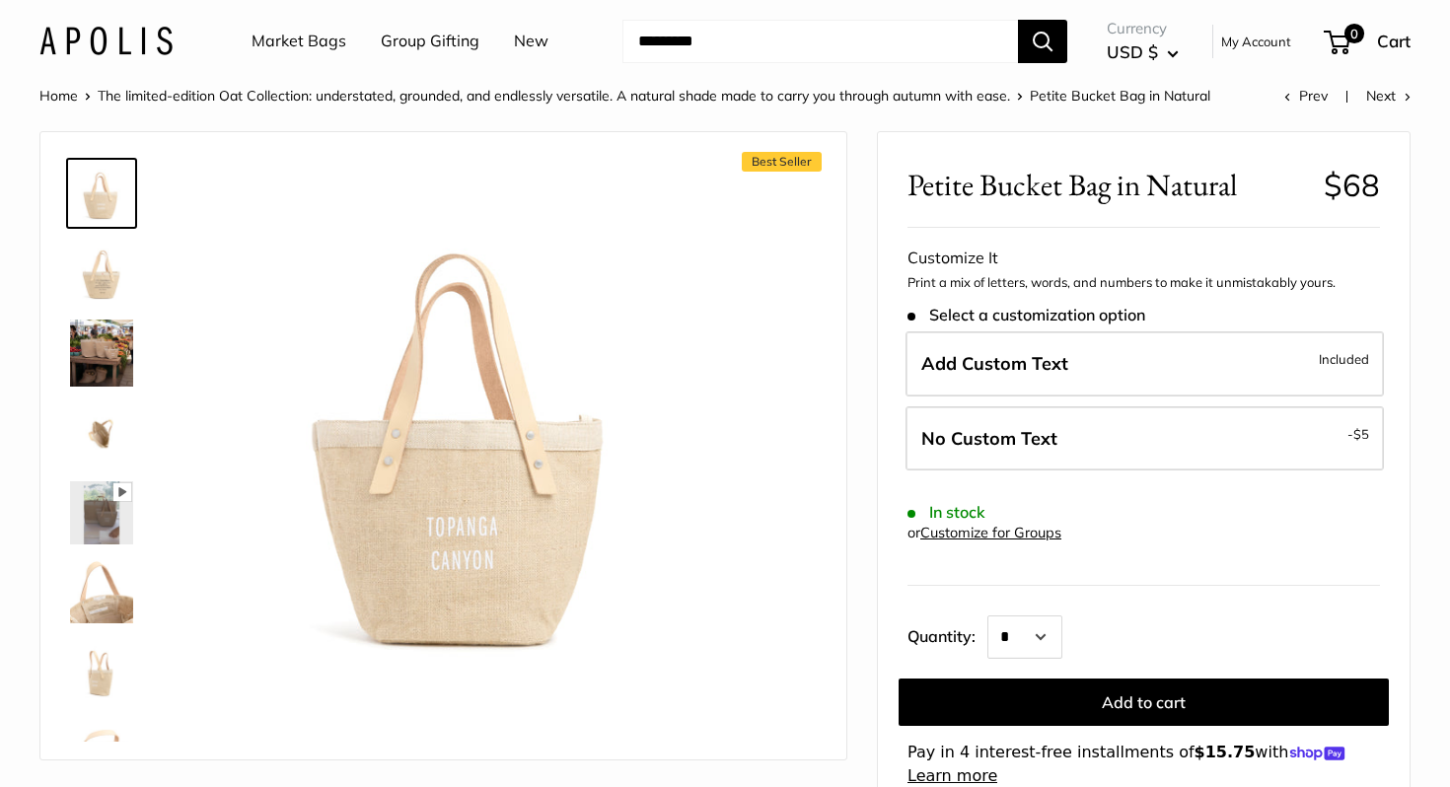
click at [98, 506] on img at bounding box center [101, 512] width 63 height 63
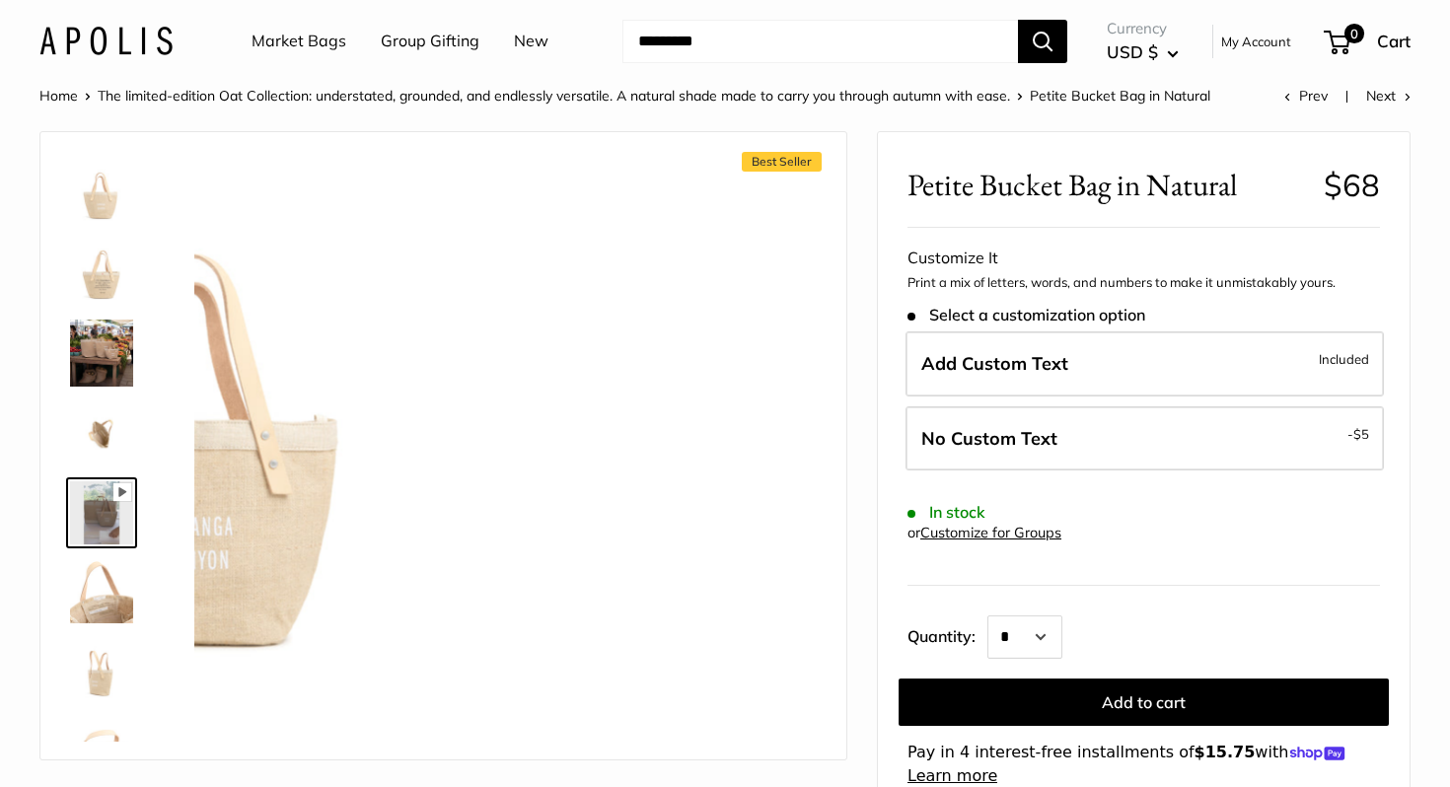
scroll to position [65, 0]
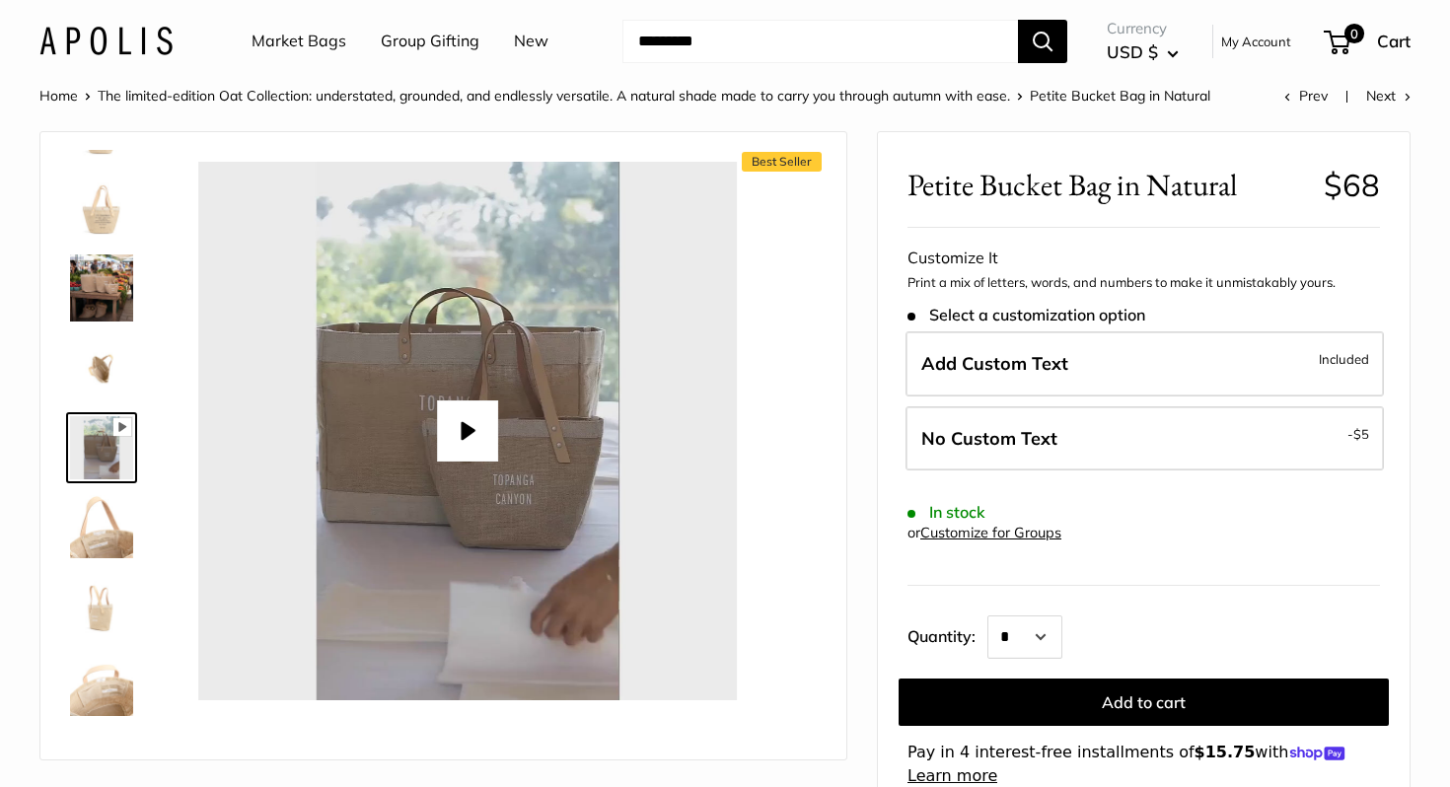
click at [447, 438] on button "Play" at bounding box center [467, 430] width 61 height 61
type input "*"
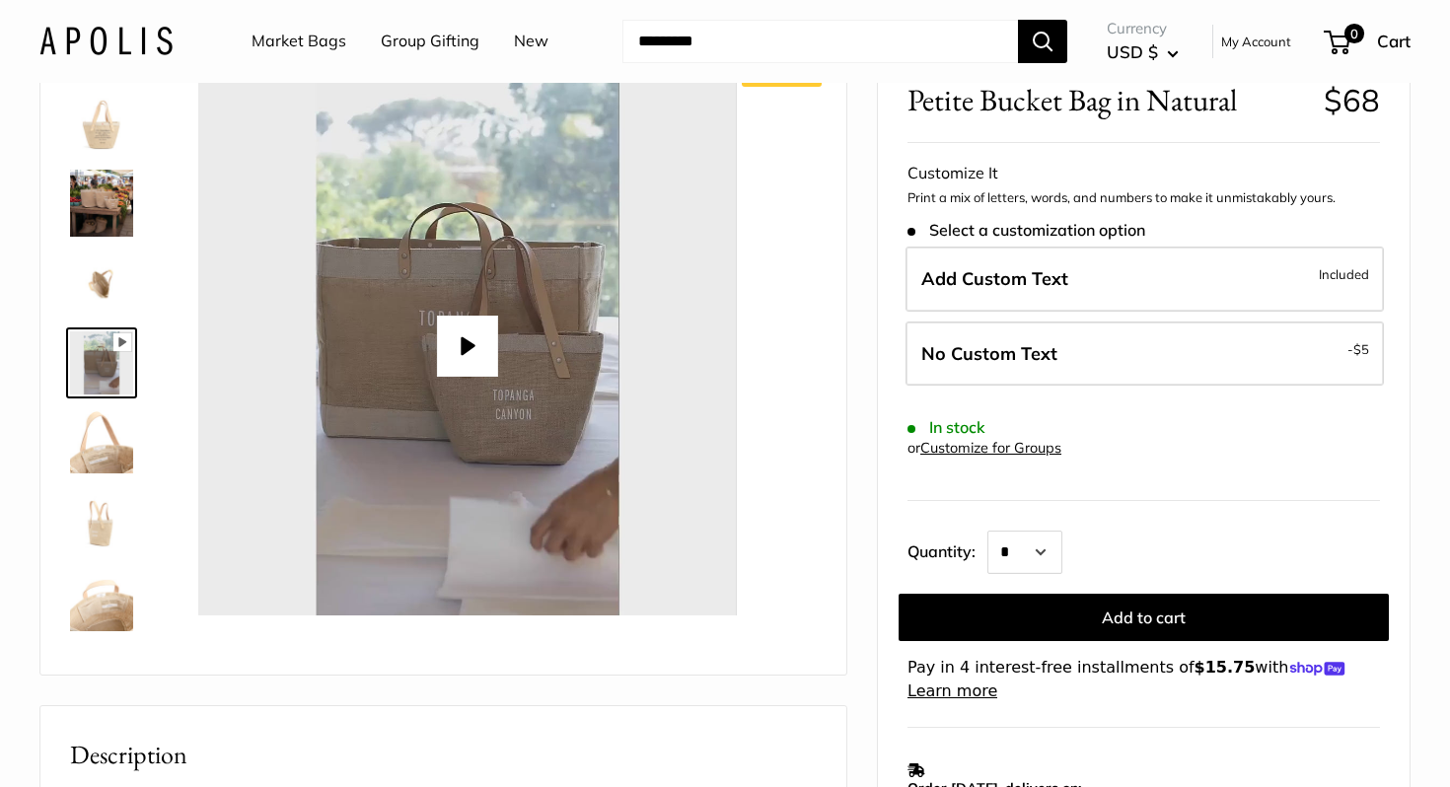
scroll to position [102, 0]
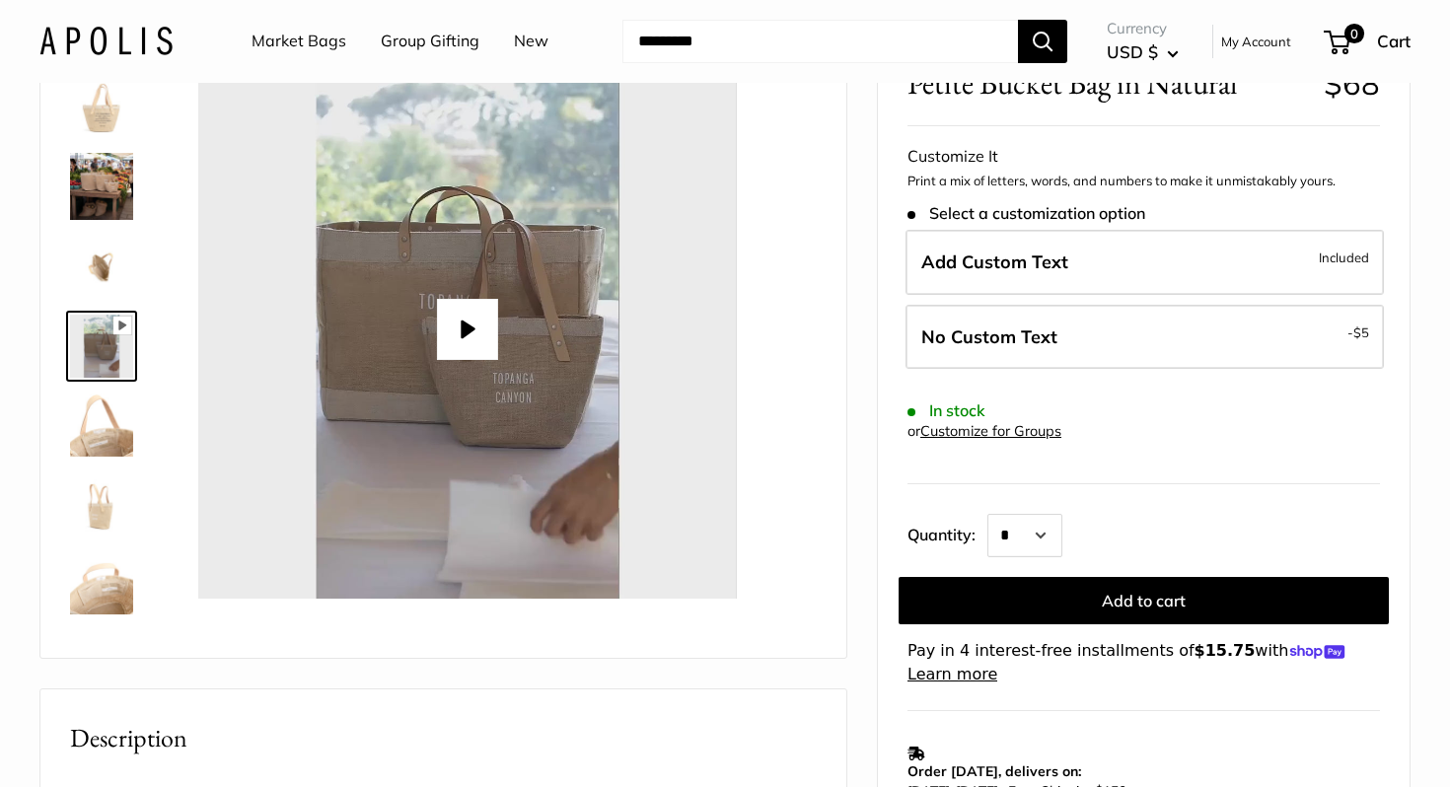
click at [89, 494] on img at bounding box center [101, 503] width 63 height 63
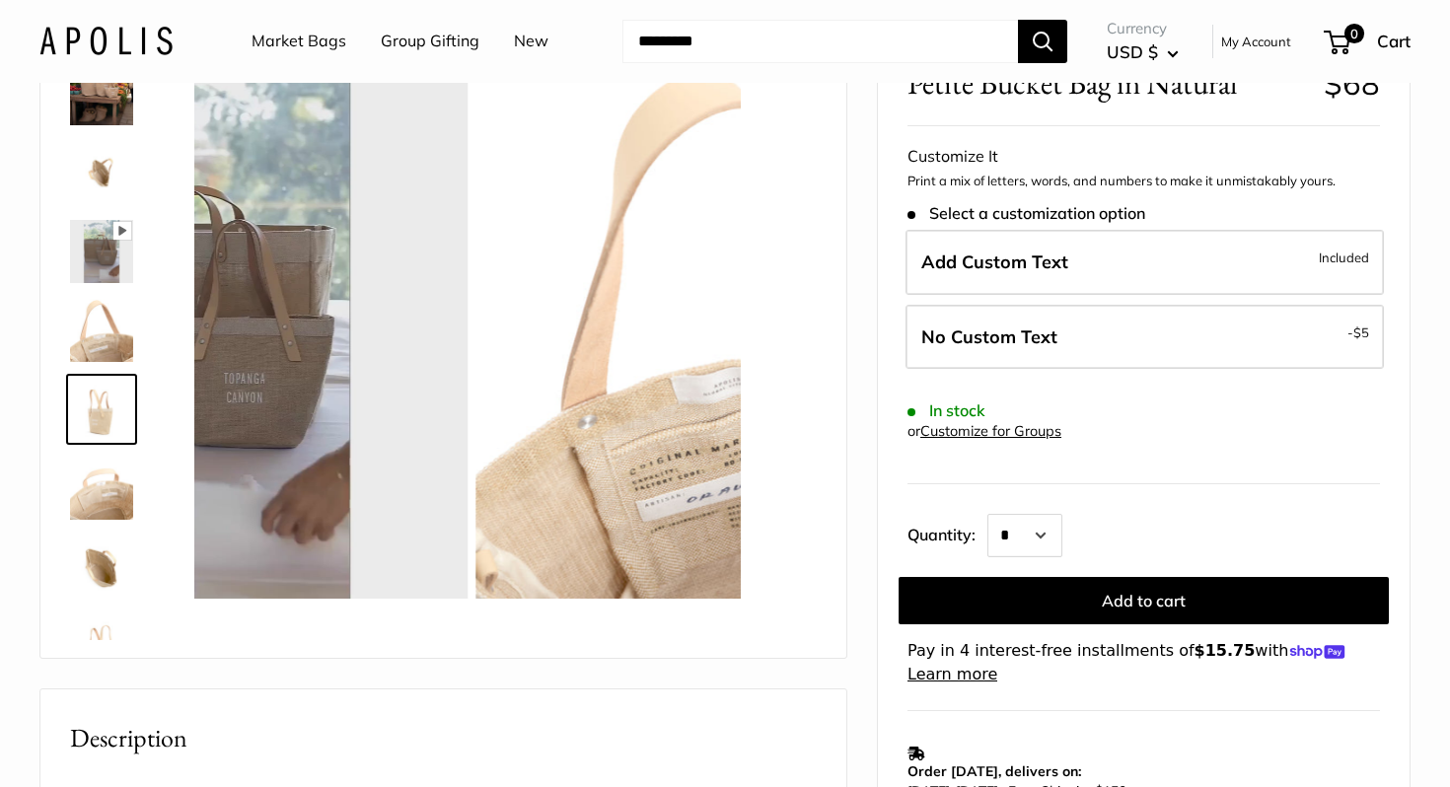
scroll to position [223, 0]
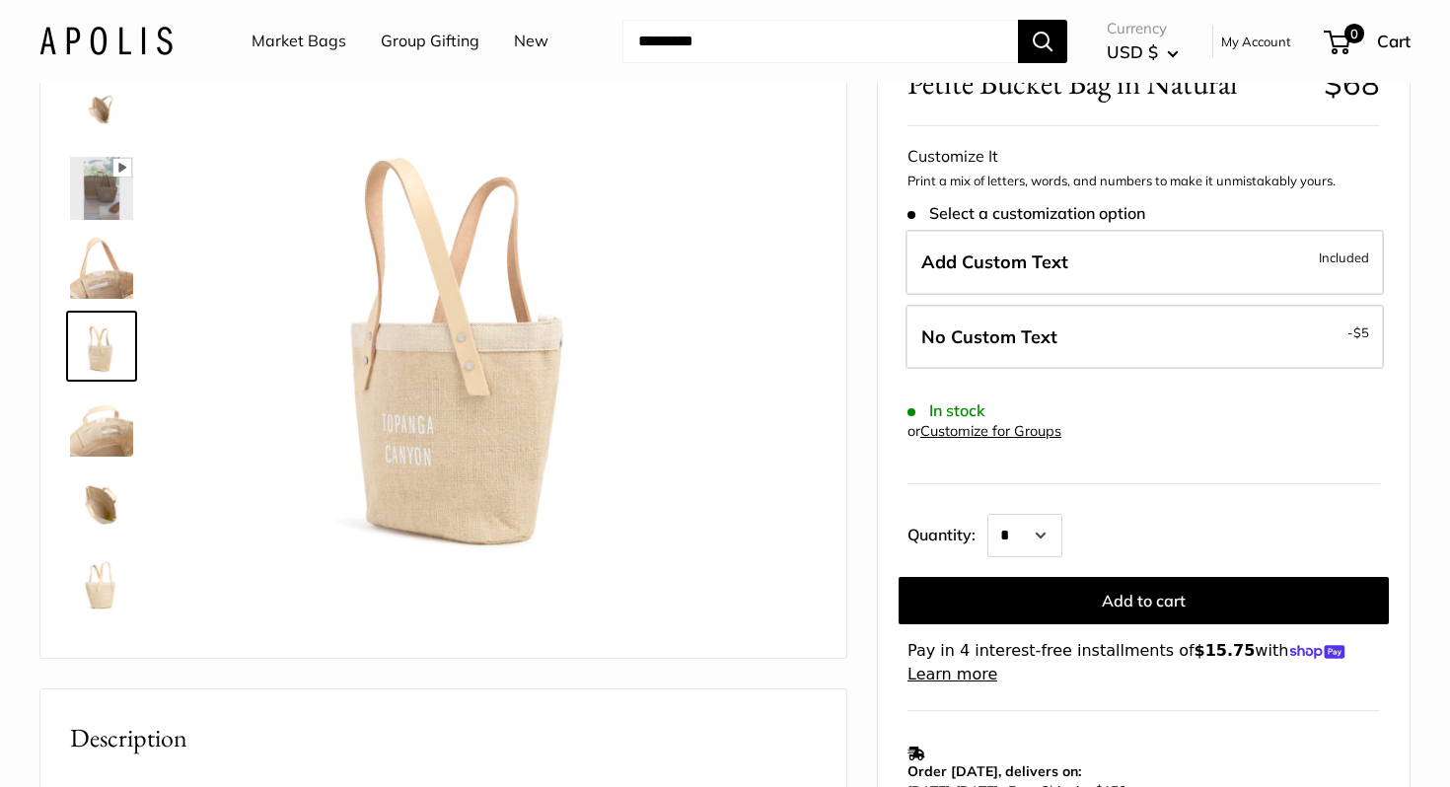
click at [103, 574] on img at bounding box center [101, 582] width 63 height 63
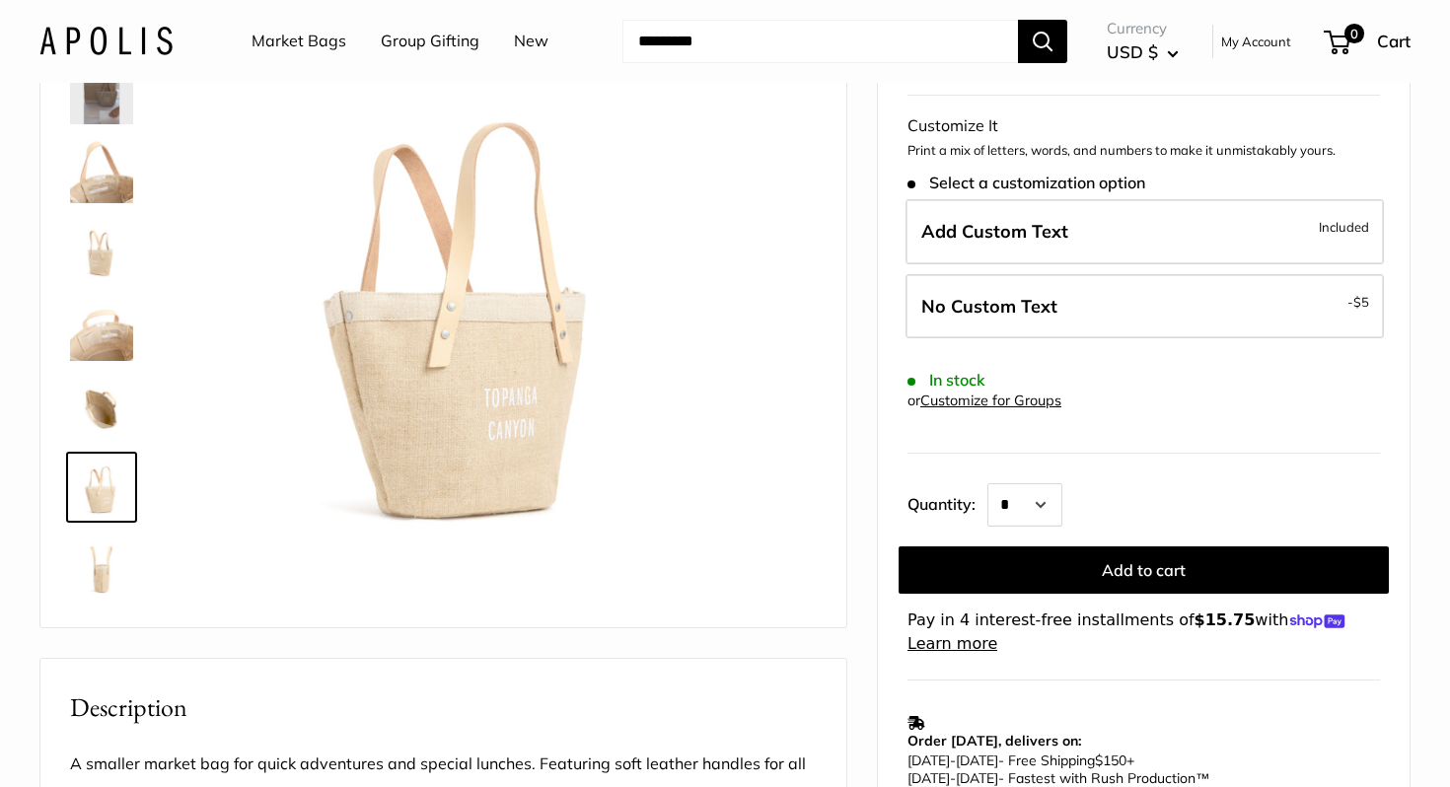
scroll to position [134, 0]
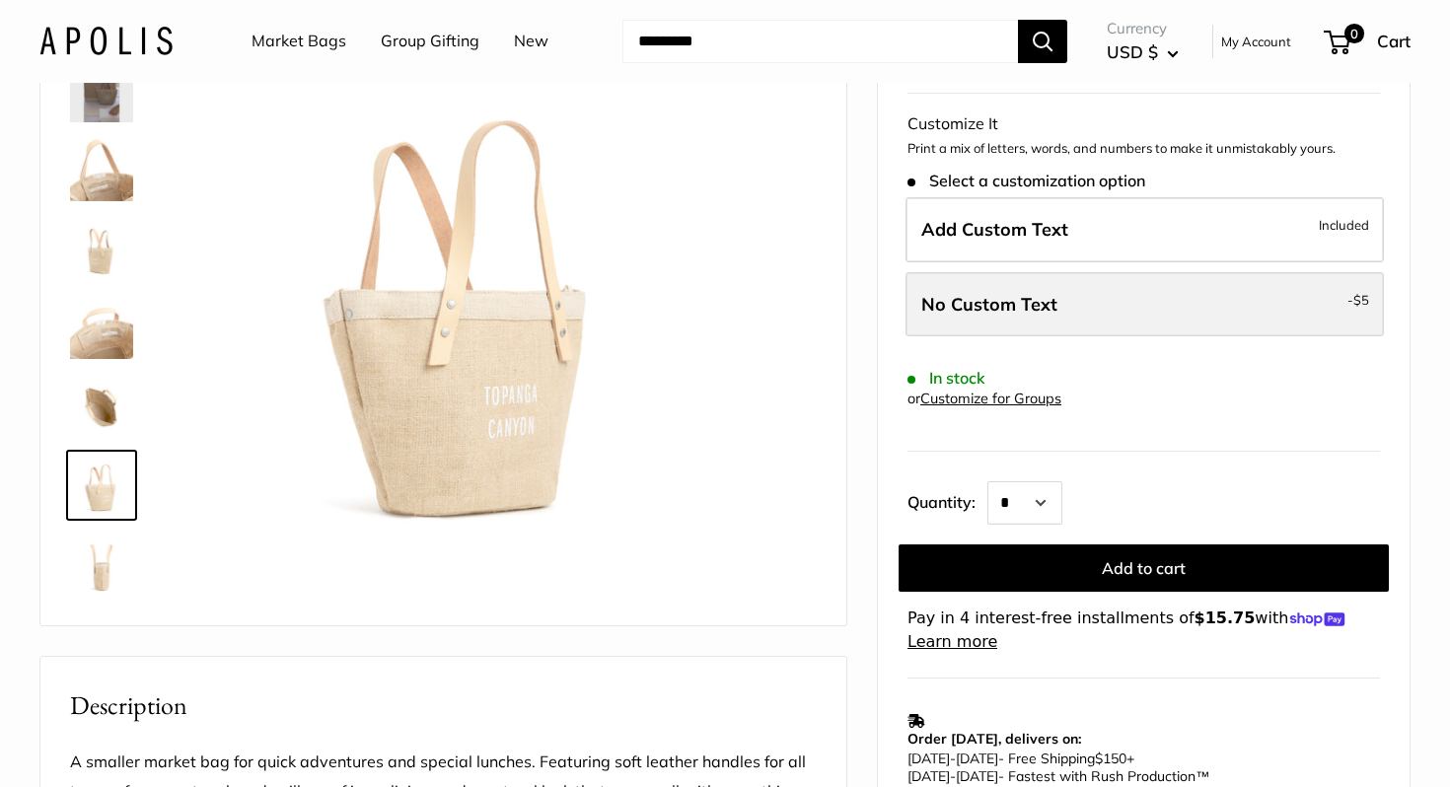
click at [1005, 318] on label "No Custom Text - $5" at bounding box center [1145, 304] width 478 height 65
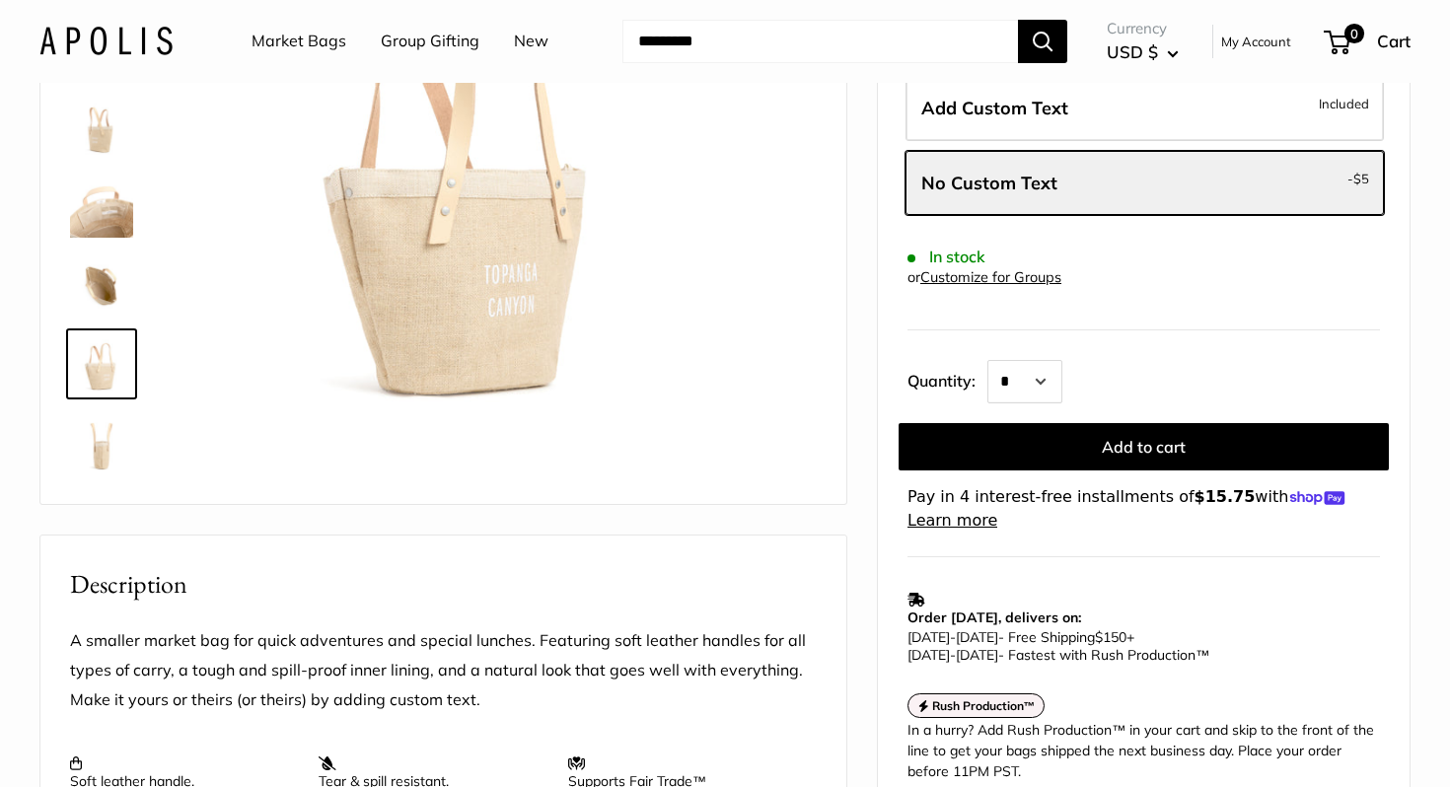
scroll to position [257, 0]
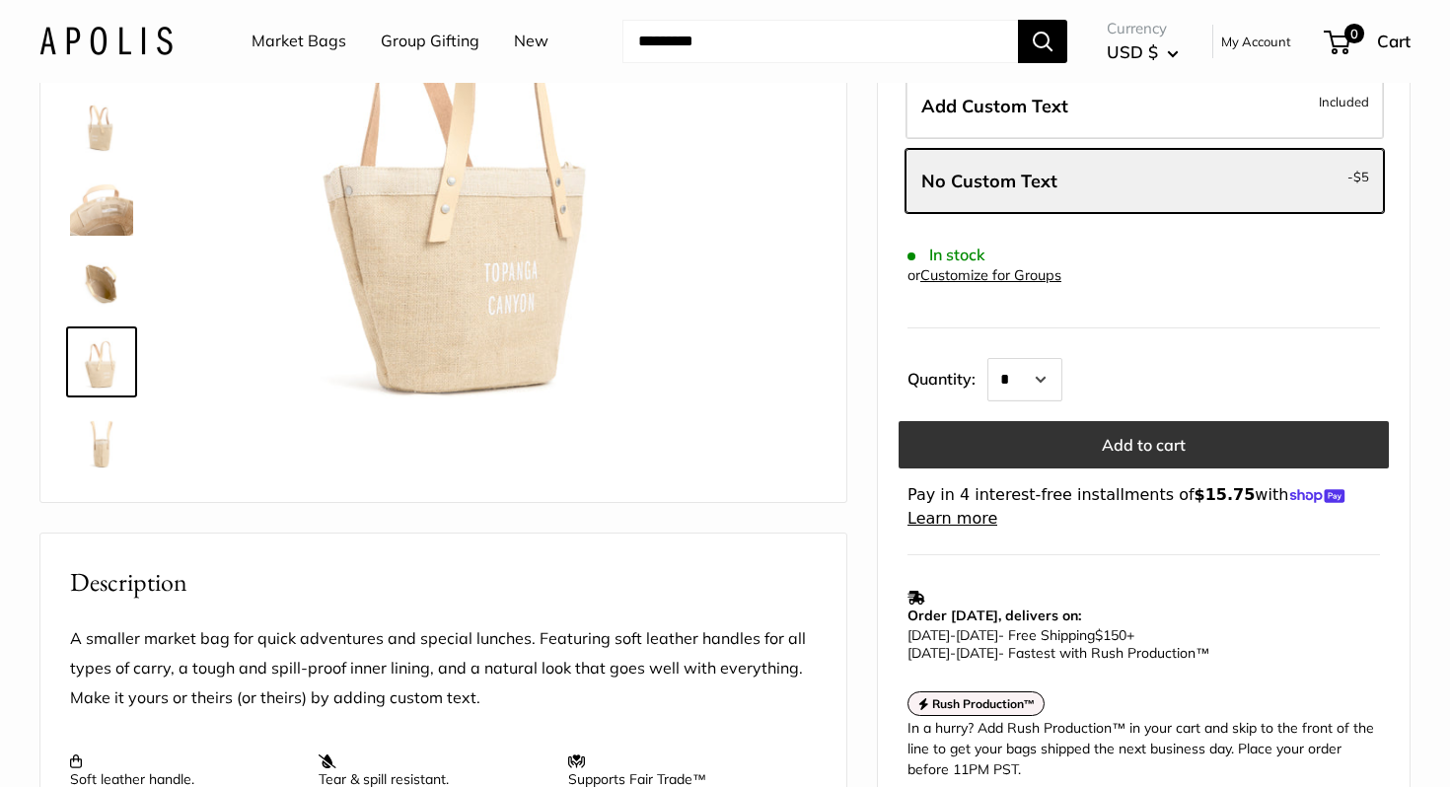
click at [1099, 447] on button "Add to cart" at bounding box center [1144, 444] width 490 height 47
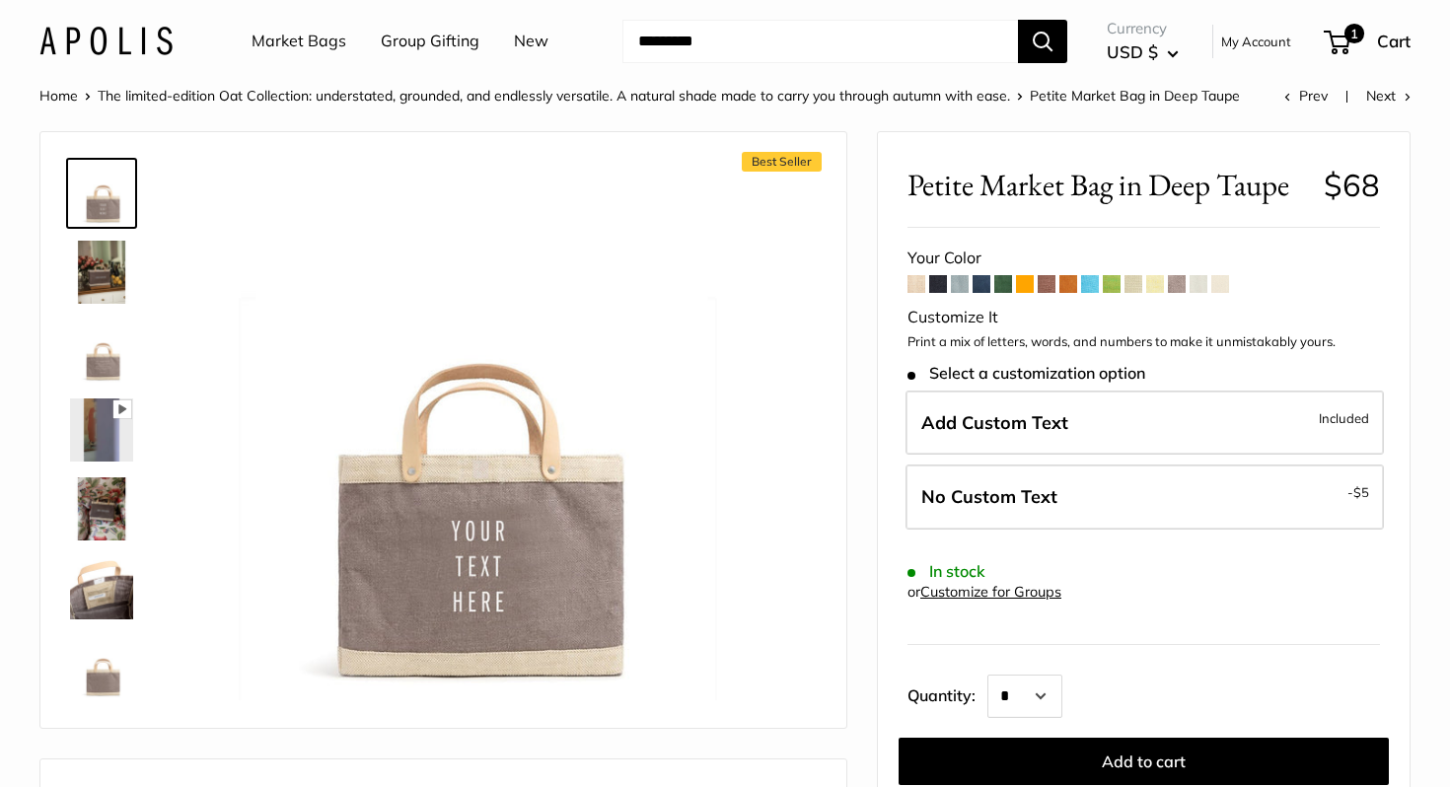
click at [106, 274] on img at bounding box center [101, 272] width 63 height 63
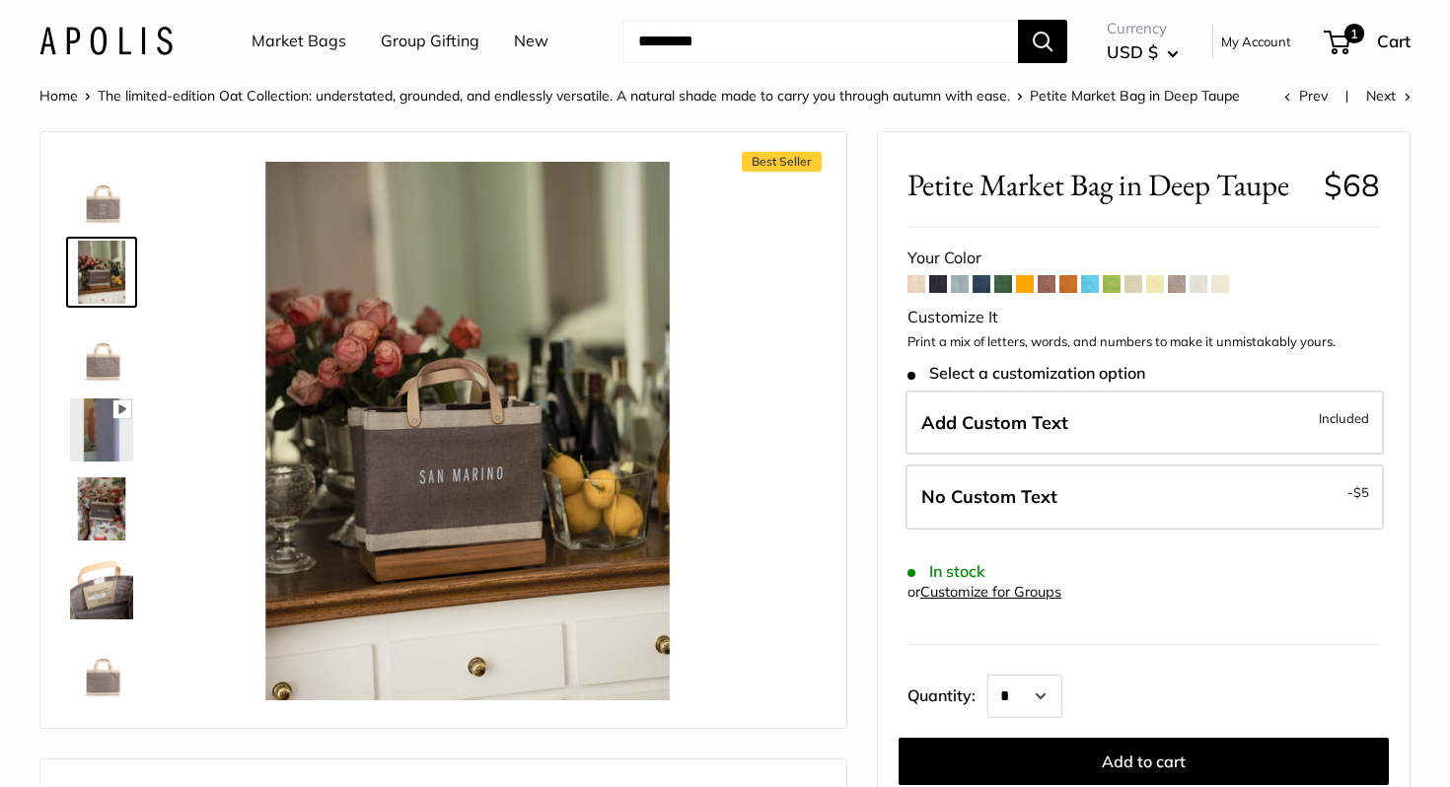
click at [99, 413] on img at bounding box center [101, 430] width 63 height 63
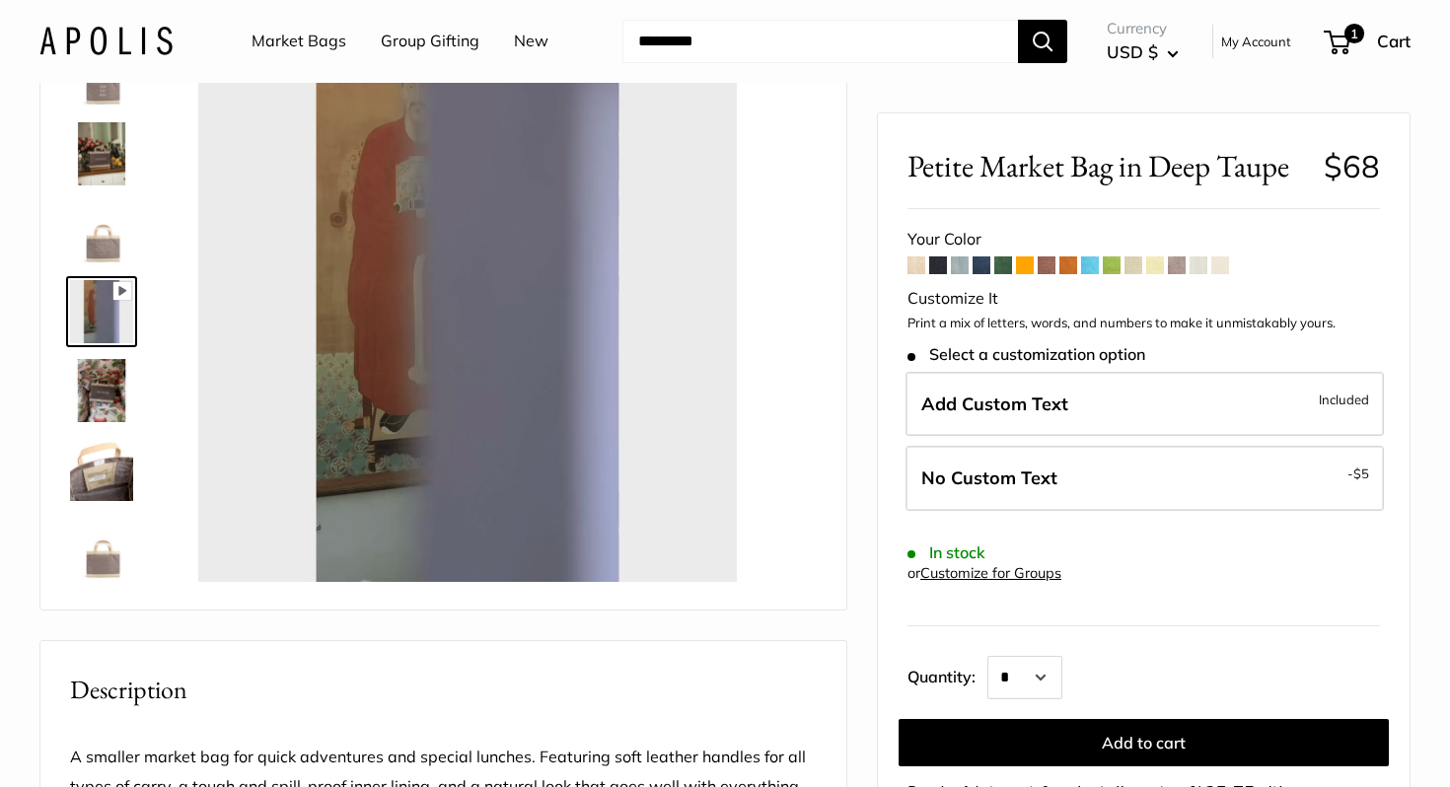
scroll to position [522, 0]
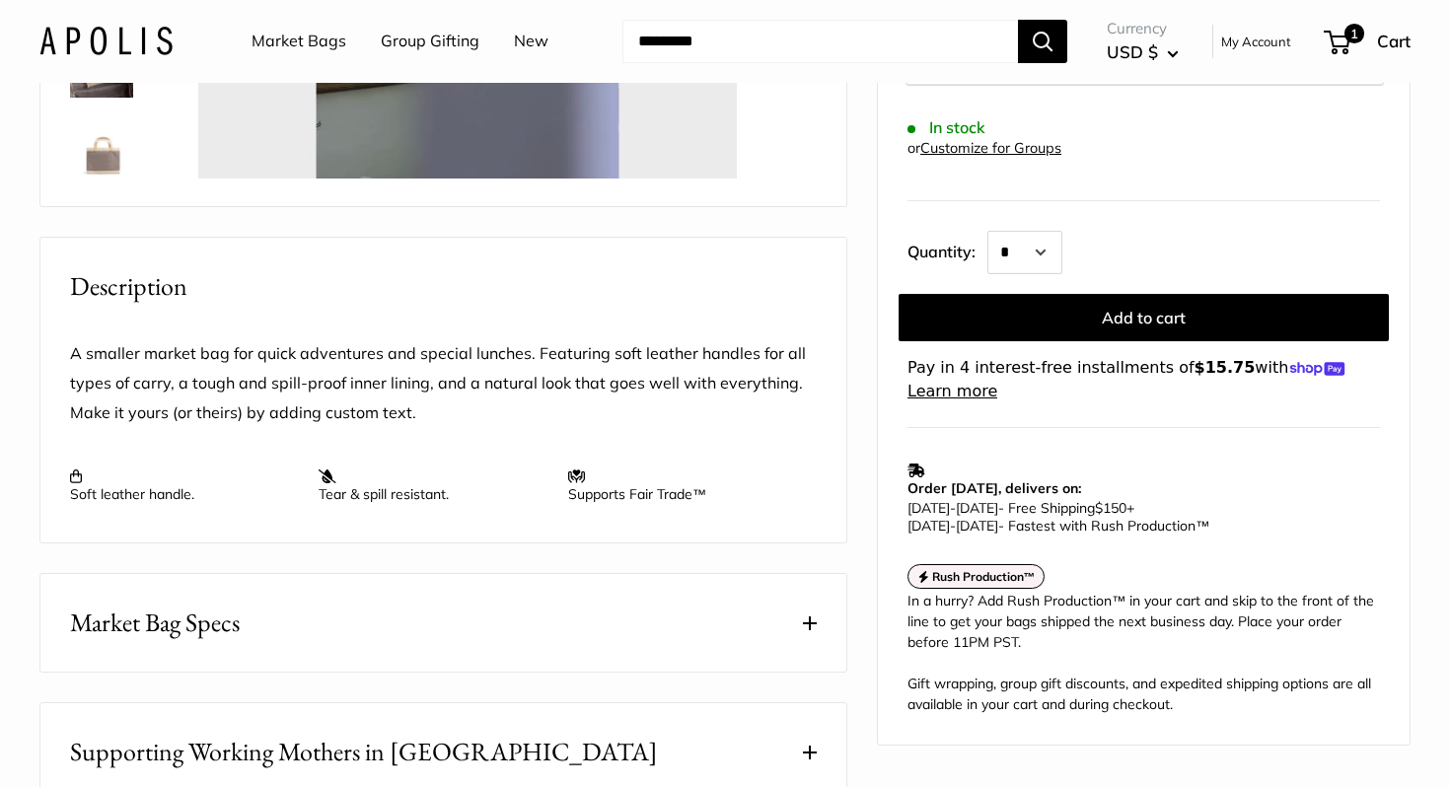
type input "*"
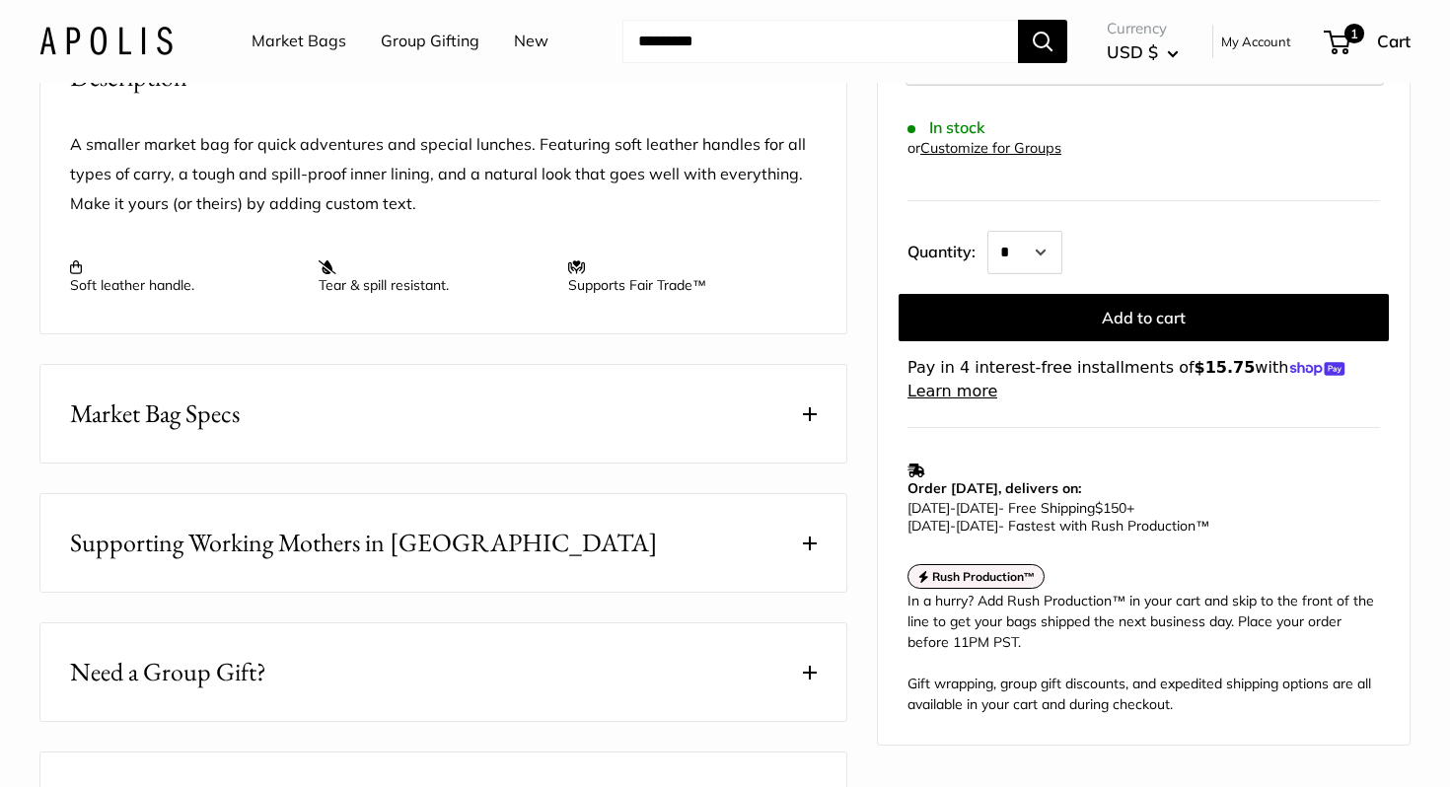
scroll to position [735, 0]
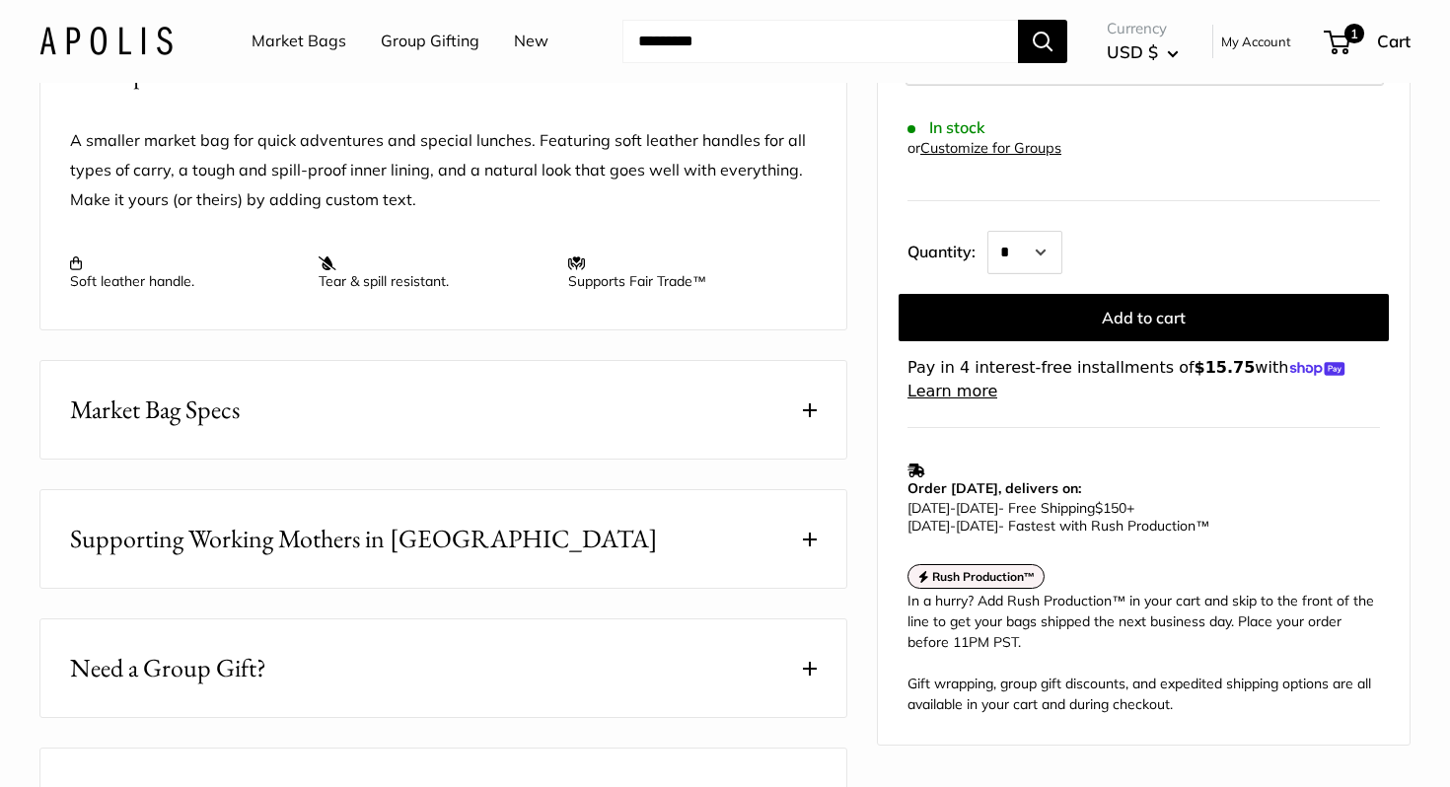
click at [811, 410] on span at bounding box center [810, 410] width 14 height 14
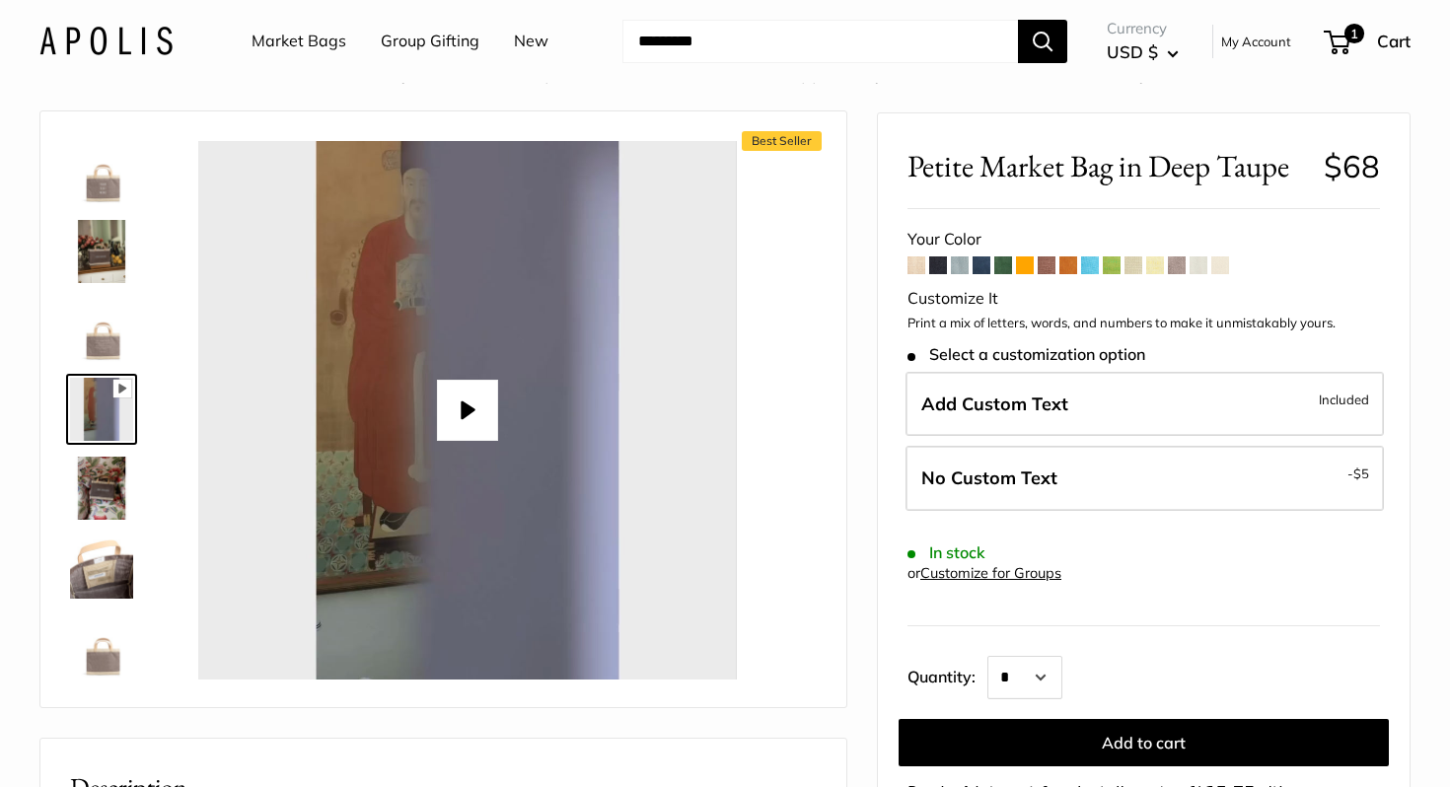
scroll to position [13, 0]
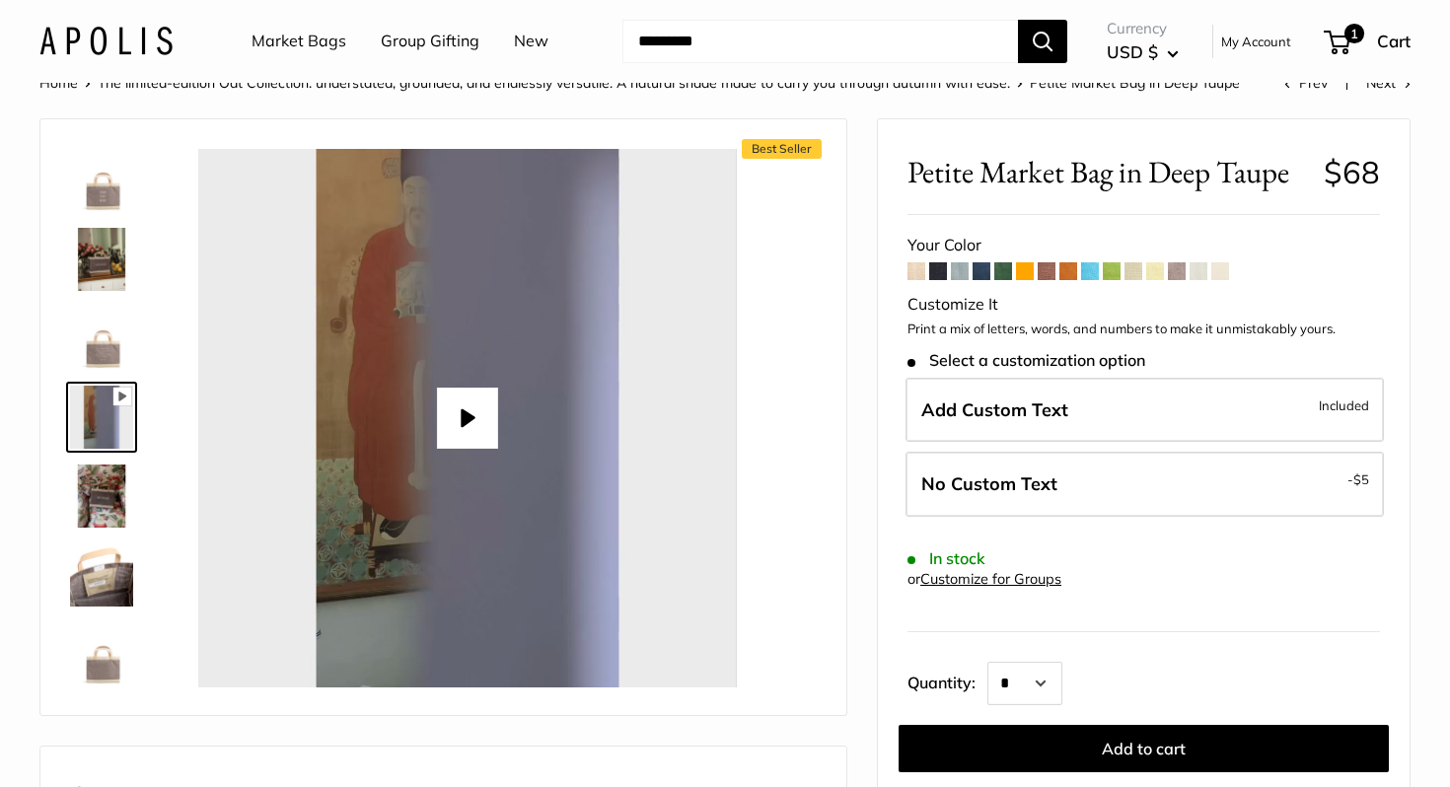
click at [105, 343] on img at bounding box center [101, 338] width 63 height 63
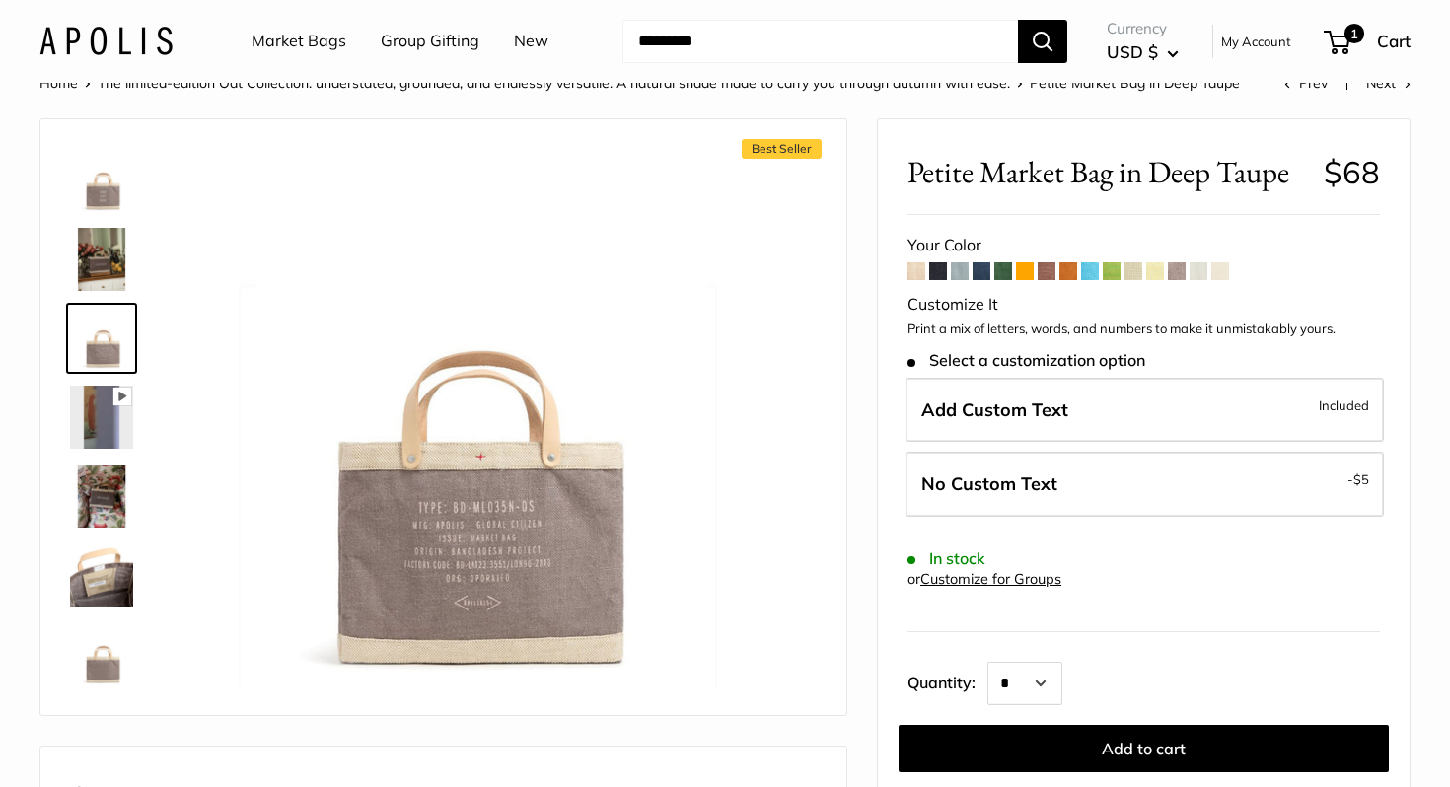
click at [103, 199] on img at bounding box center [101, 180] width 63 height 63
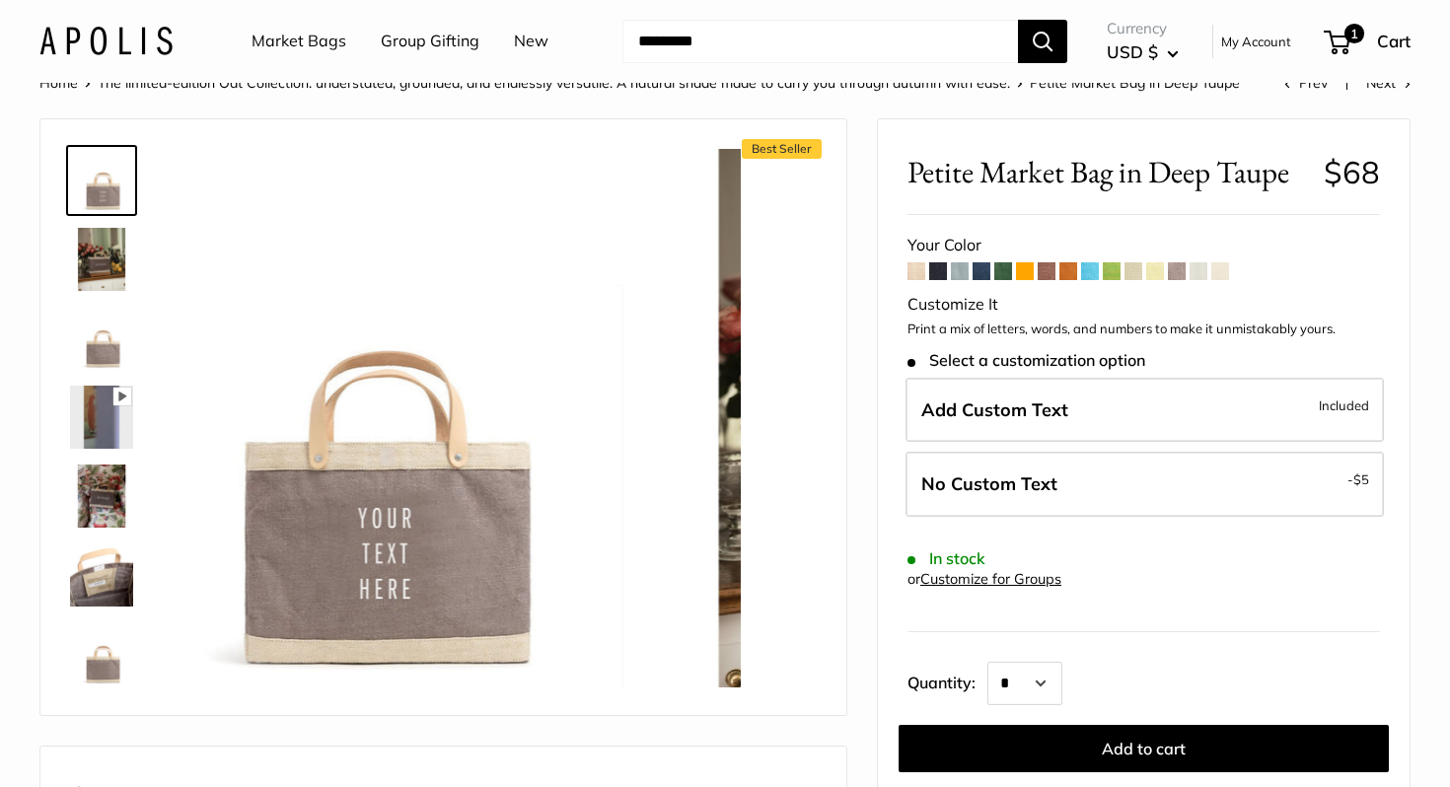
click at [98, 243] on img at bounding box center [101, 259] width 63 height 63
